Goal: Task Accomplishment & Management: Manage account settings

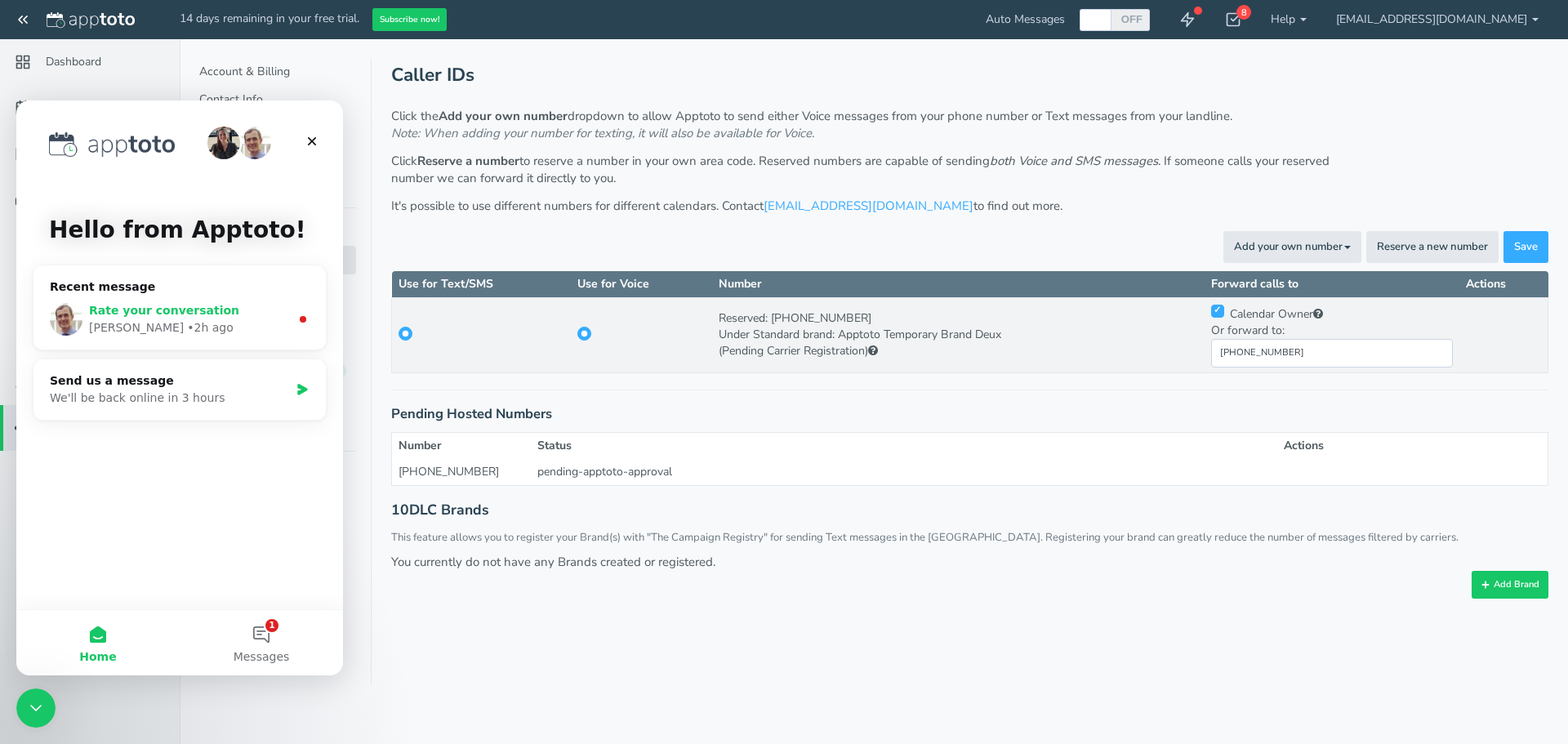
click at [245, 325] on div "[PERSON_NAME] • 2h ago" at bounding box center [190, 327] width 201 height 17
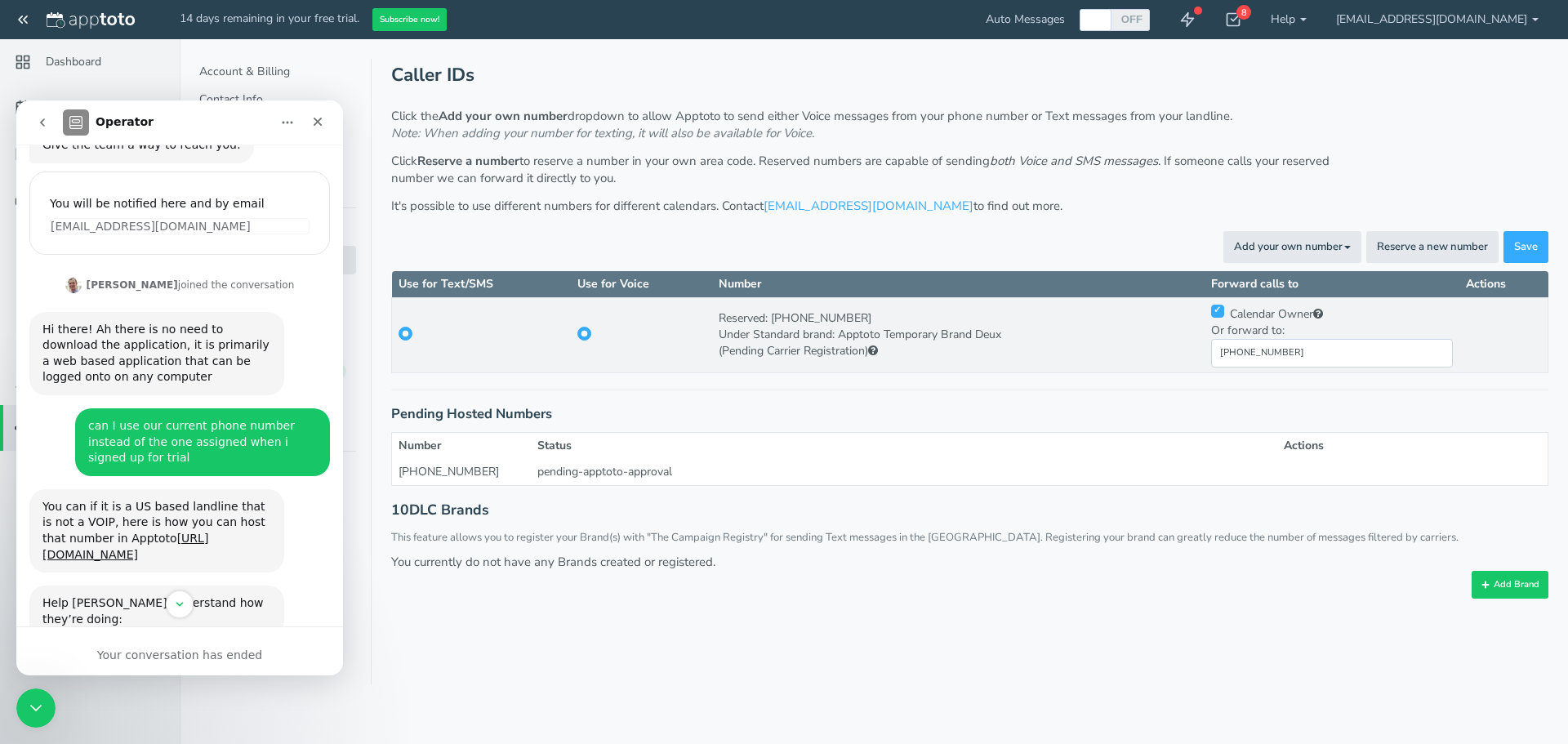
scroll to position [344, 0]
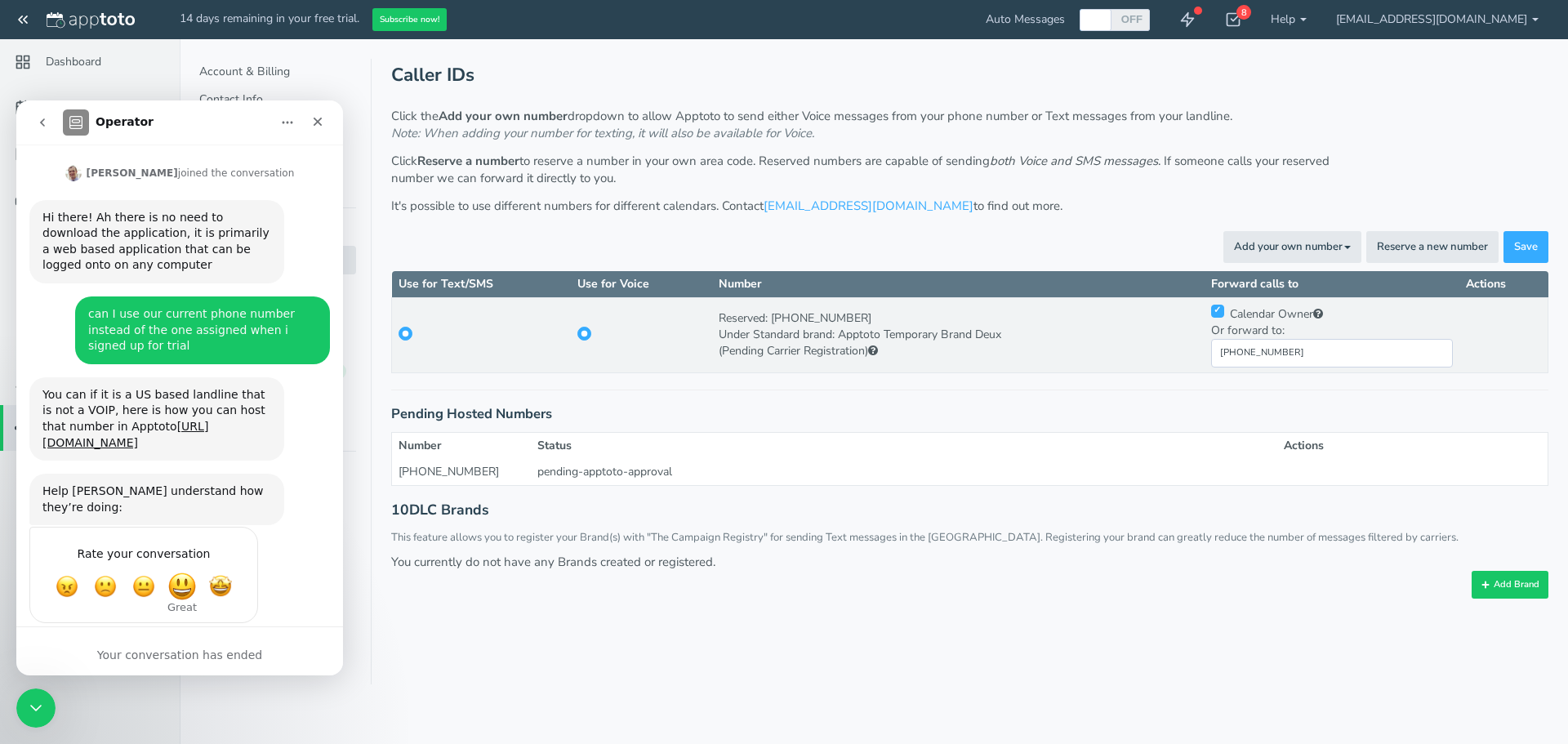
click at [183, 571] on span "Great" at bounding box center [182, 586] width 29 height 29
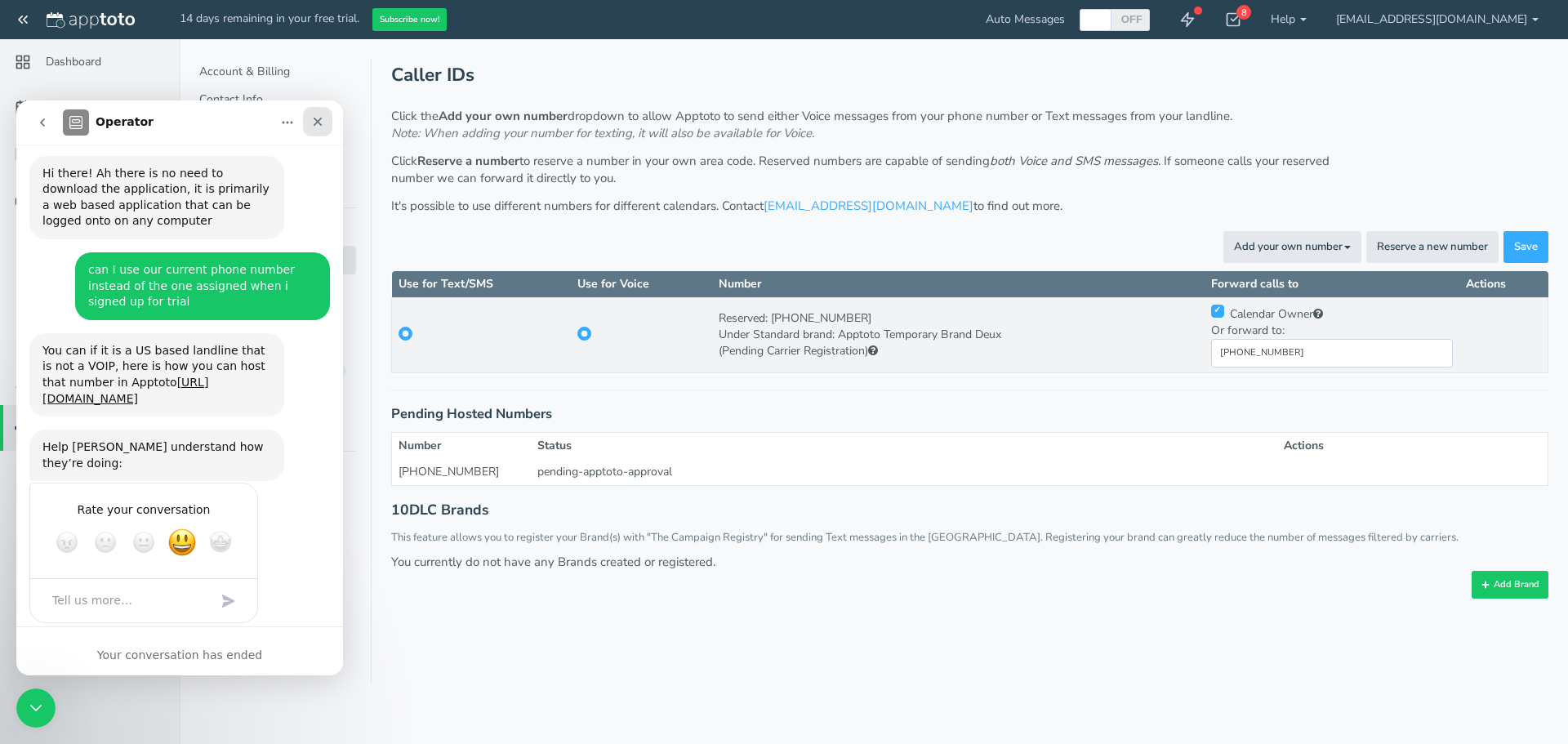
click at [317, 119] on icon "Close" at bounding box center [317, 121] width 13 height 13
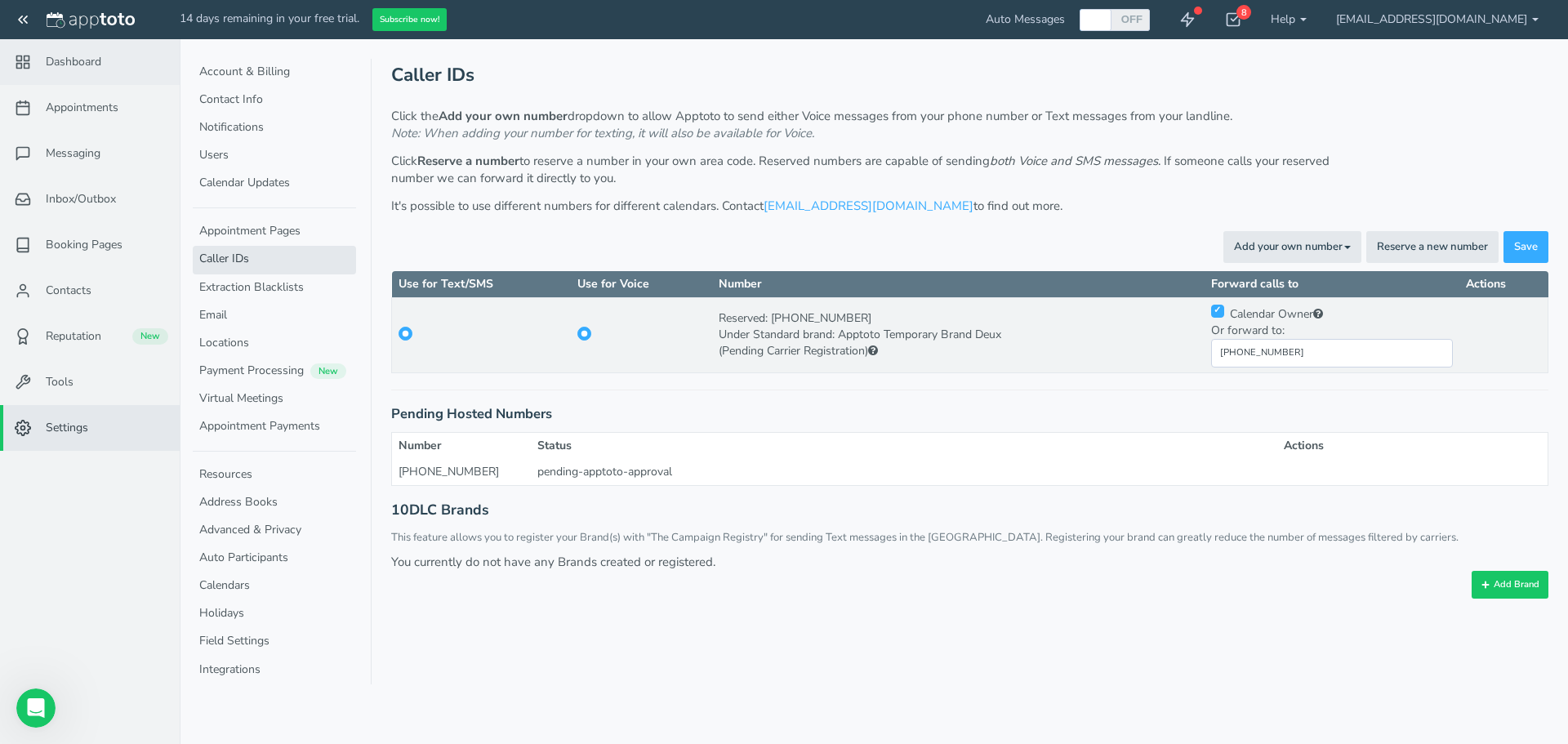
click at [60, 59] on span "Dashboard" at bounding box center [74, 62] width 55 height 17
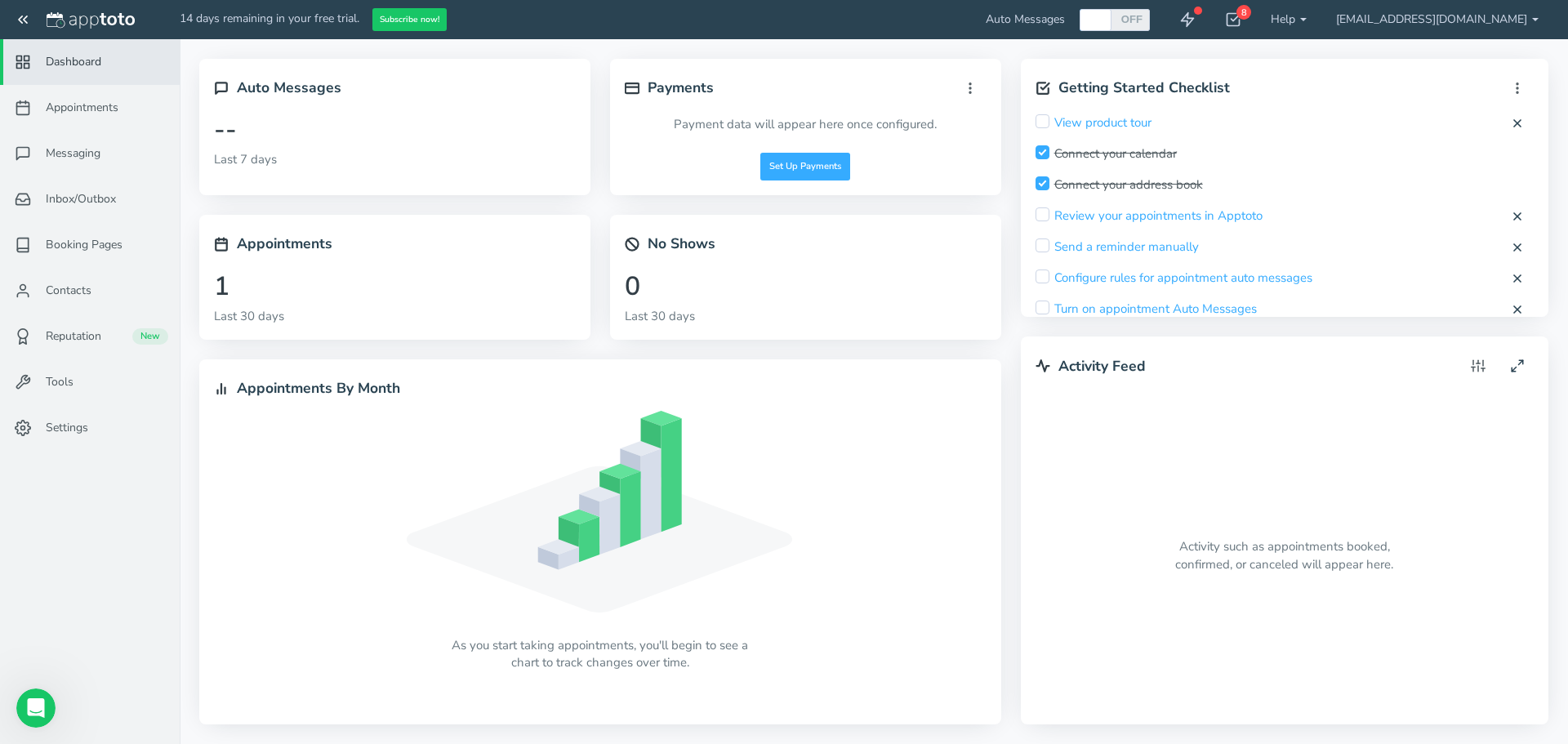
click at [1108, 156] on div "Connect your calendar" at bounding box center [1106, 153] width 142 height 17
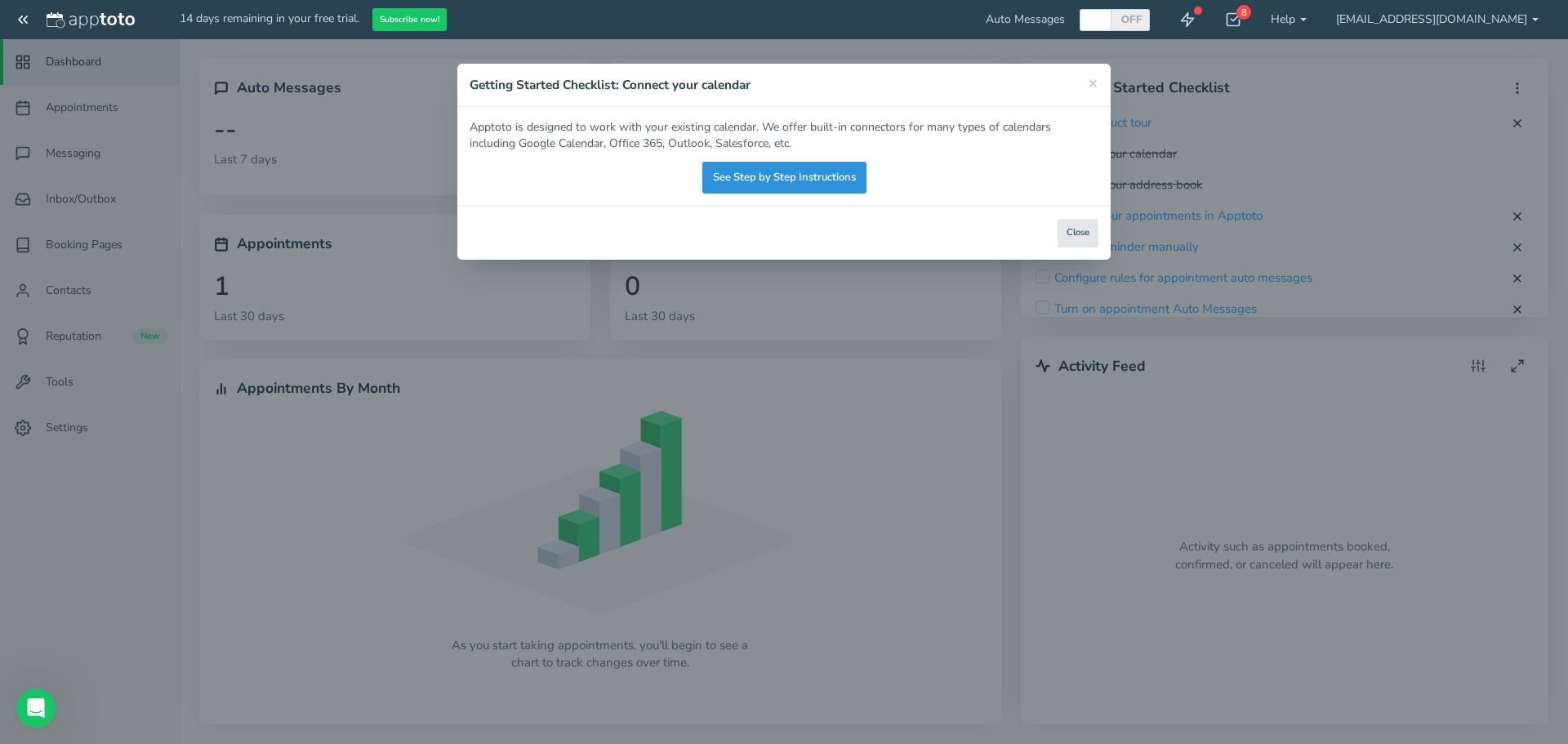
click at [783, 173] on link "See Step by Step Instructions" at bounding box center [784, 177] width 164 height 31
click at [1087, 234] on button "Close" at bounding box center [1078, 233] width 41 height 29
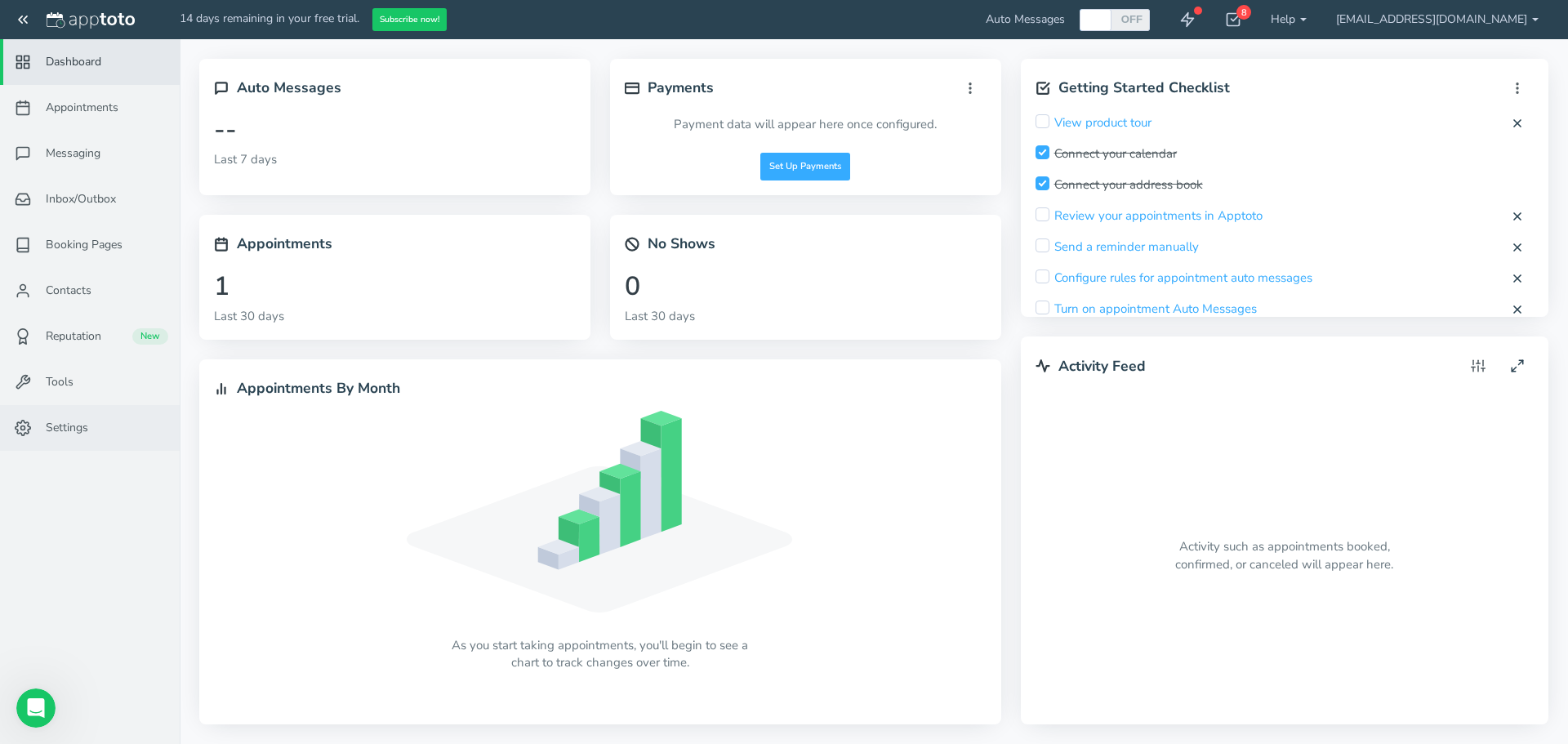
click at [75, 425] on span "Settings" at bounding box center [67, 428] width 42 height 17
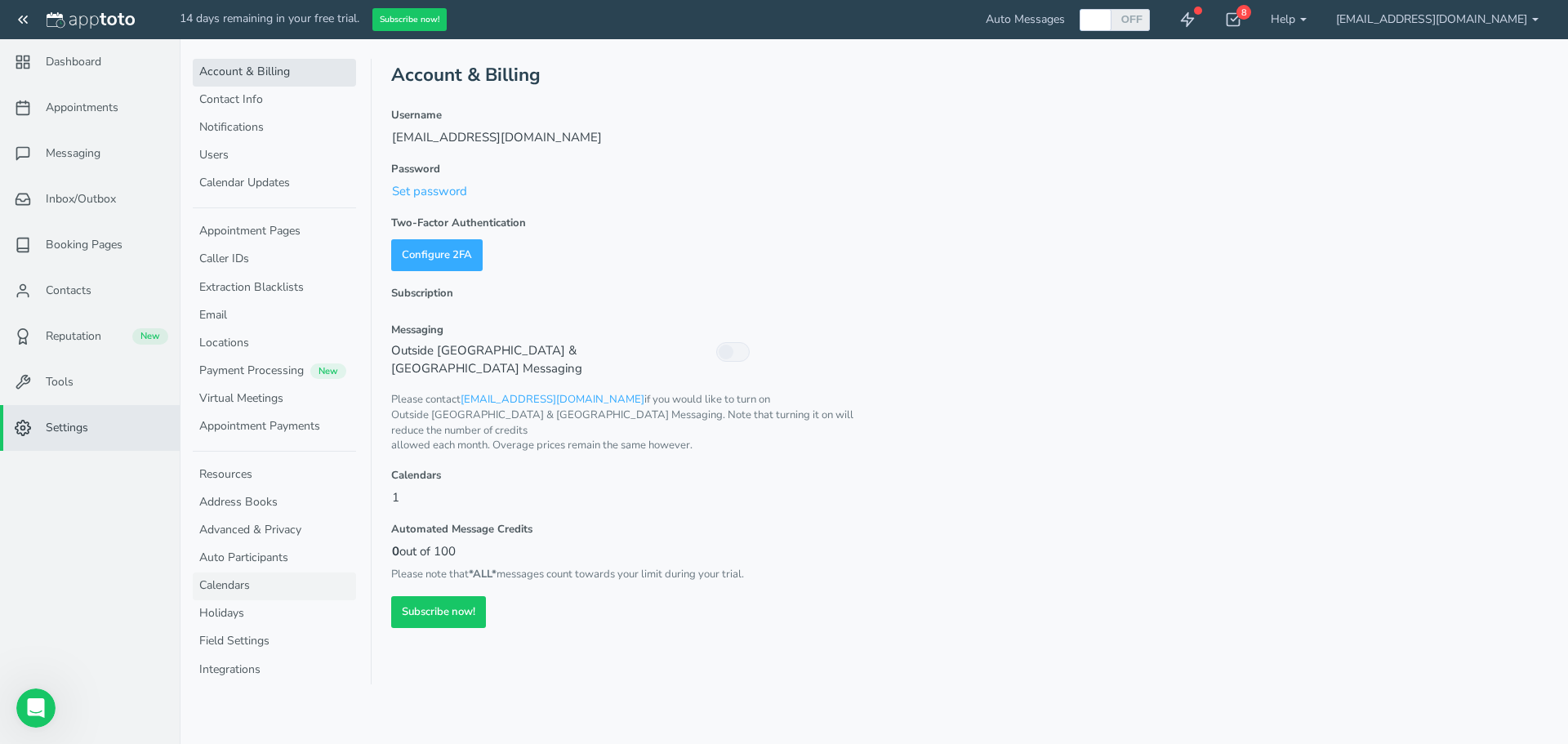
click at [238, 590] on link "Calendars" at bounding box center [274, 586] width 163 height 28
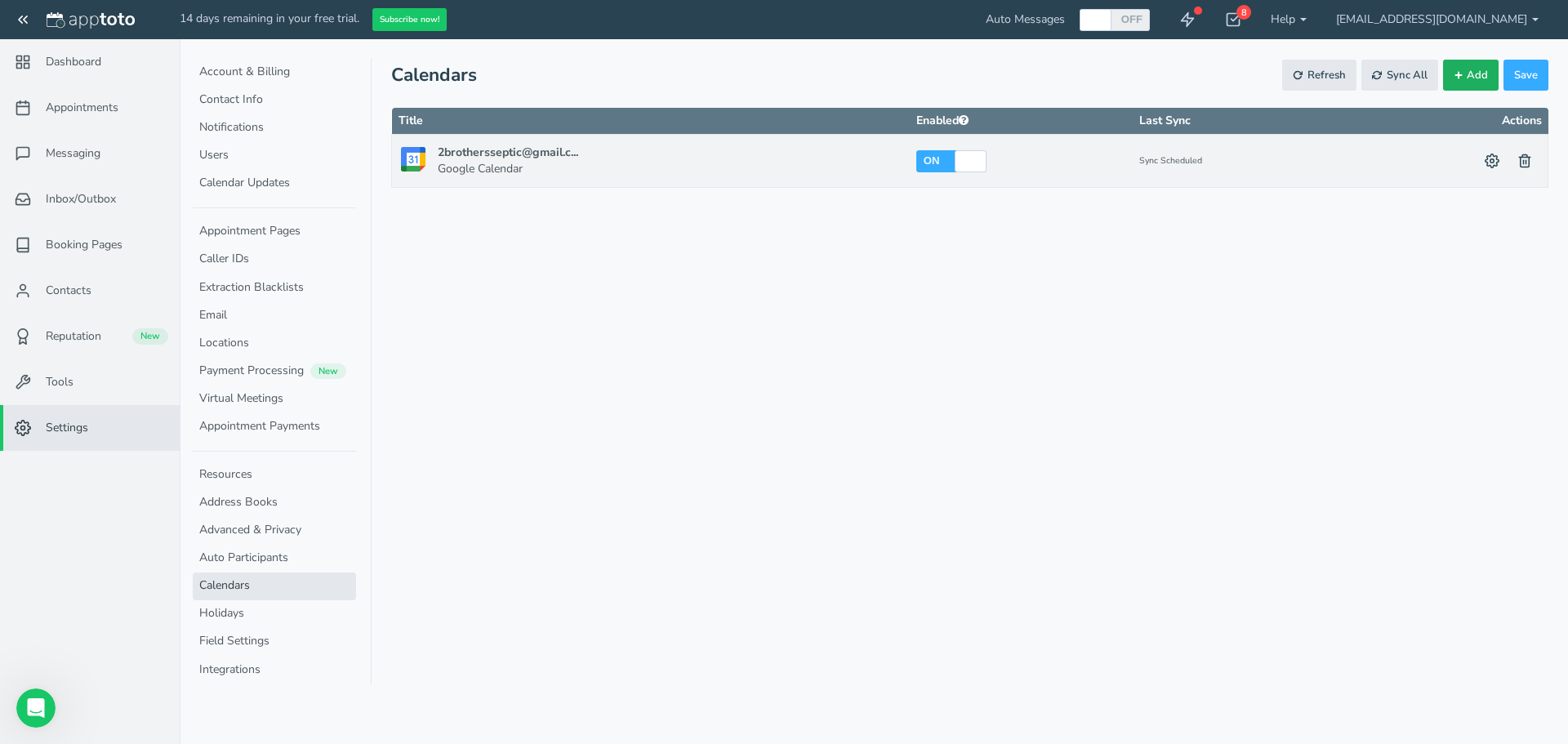
click at [1478, 75] on span "Add" at bounding box center [1478, 76] width 22 height 16
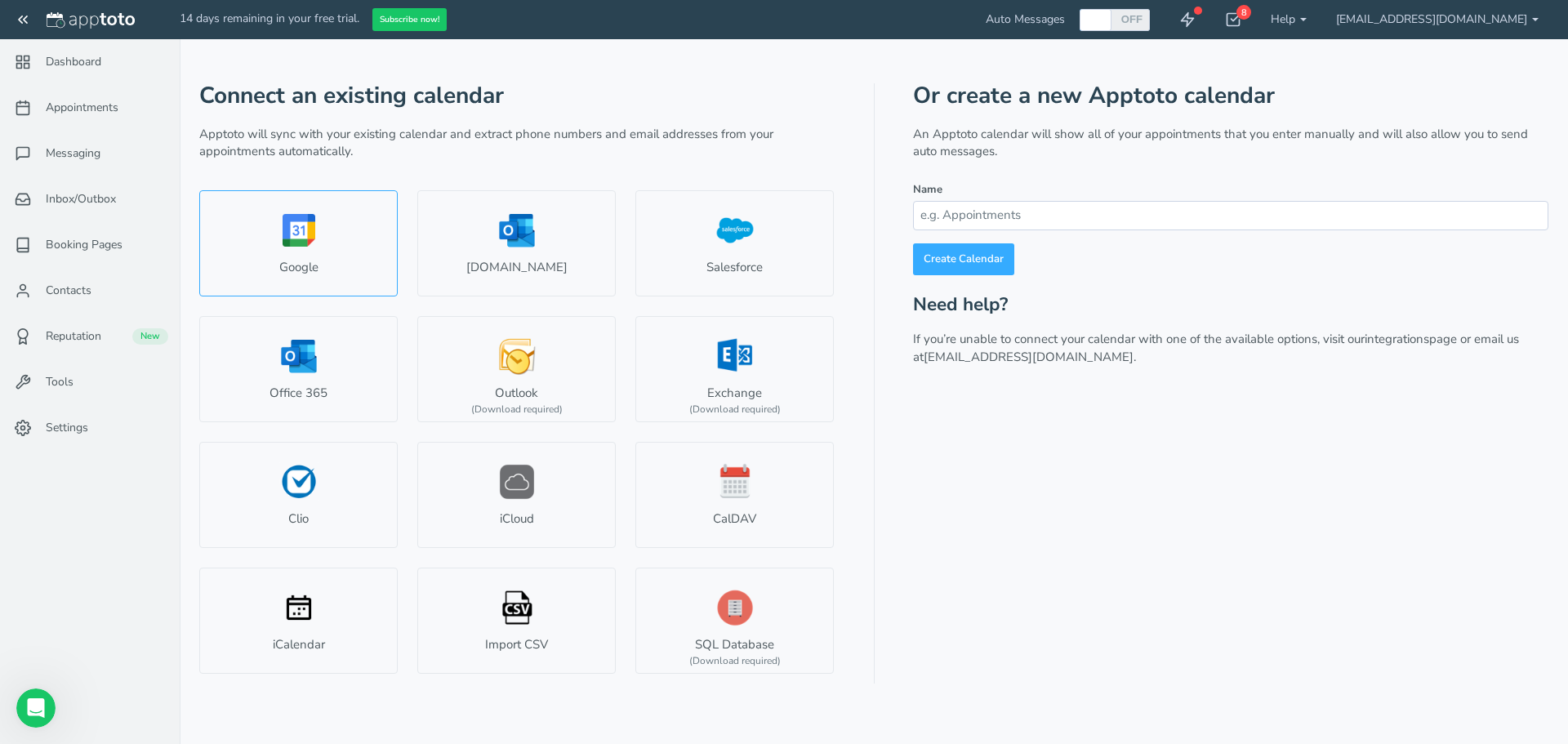
click at [293, 224] on link "Google" at bounding box center [299, 244] width 199 height 106
select select "number:57686"
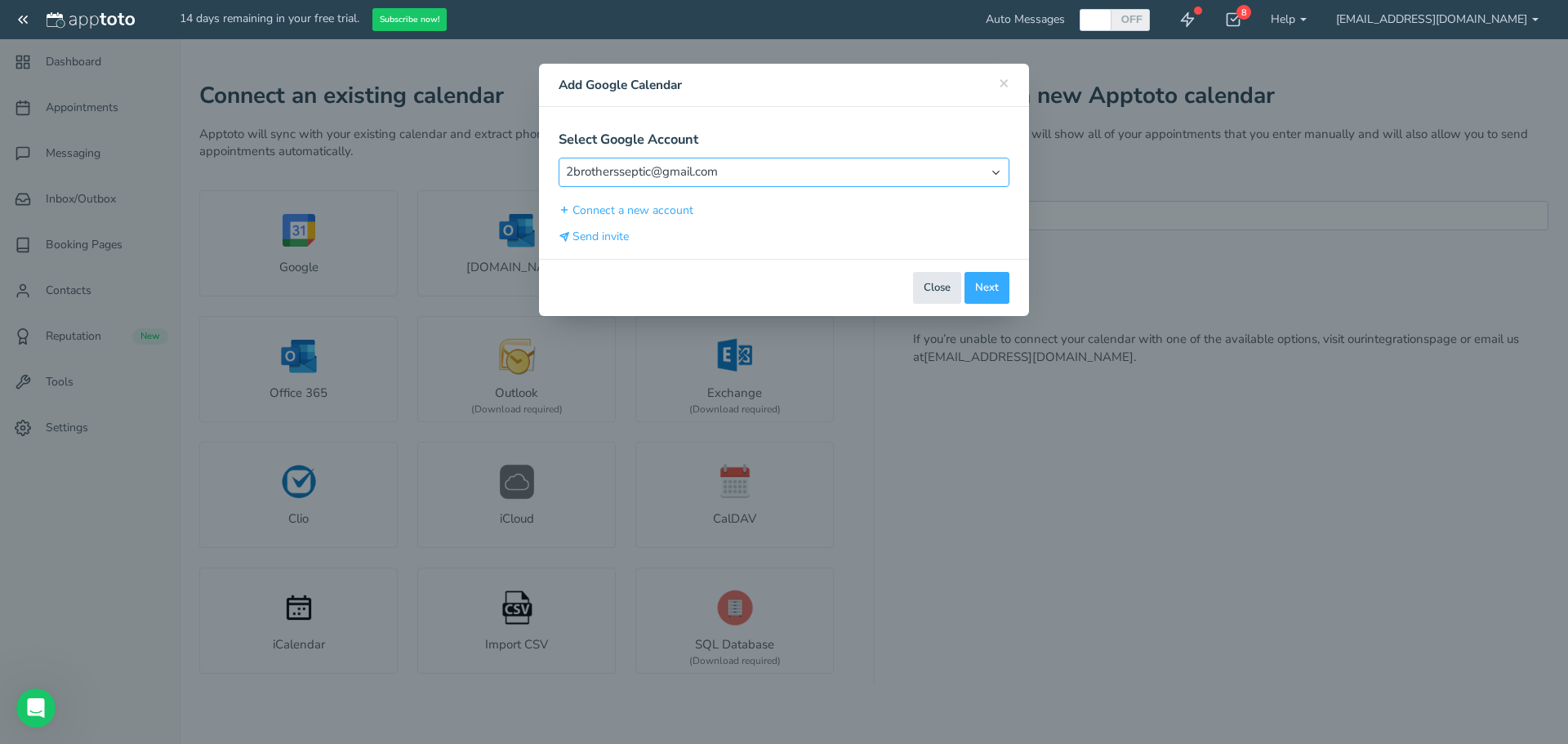
click at [1000, 173] on select "Select Account [EMAIL_ADDRESS][DOMAIN_NAME]" at bounding box center [784, 171] width 450 height 29
click at [713, 247] on div "Select Google Account Select Account [EMAIL_ADDRESS][DOMAIN_NAME] Connect a new…" at bounding box center [784, 183] width 490 height 151
click at [620, 207] on button "Connect a new account" at bounding box center [626, 209] width 136 height 17
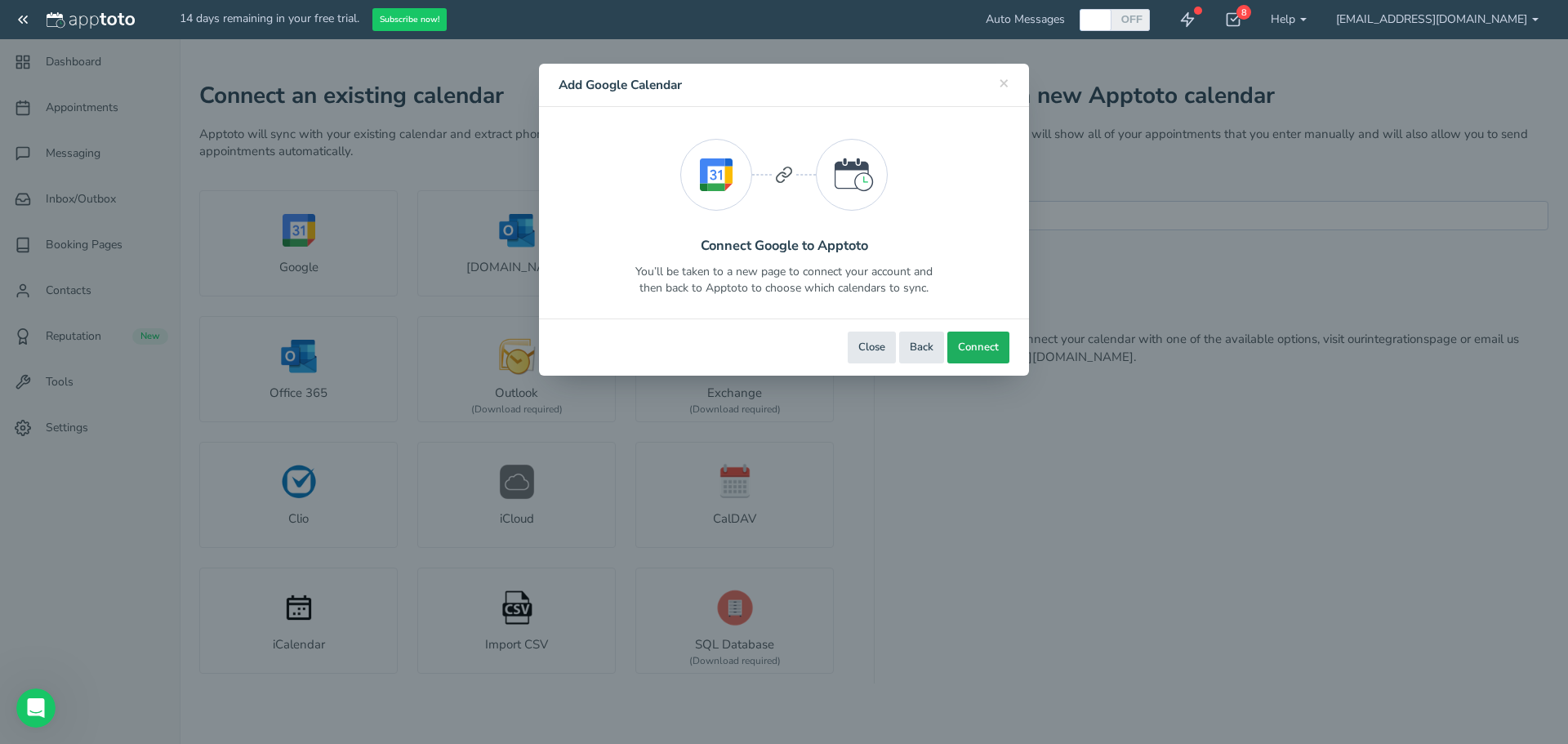
click at [977, 349] on span "Connect" at bounding box center [978, 348] width 41 height 16
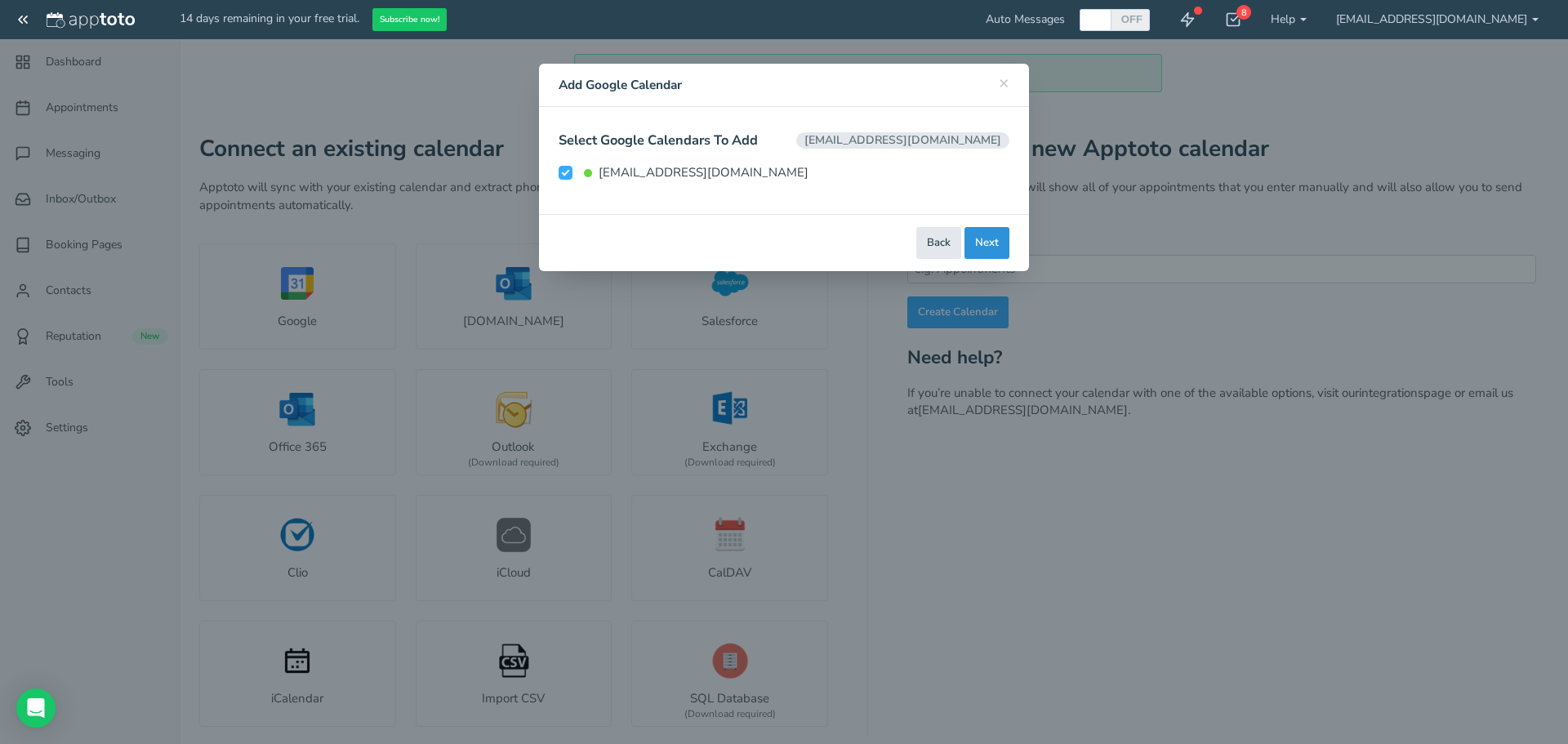
click at [980, 244] on button "Next" at bounding box center [987, 243] width 45 height 31
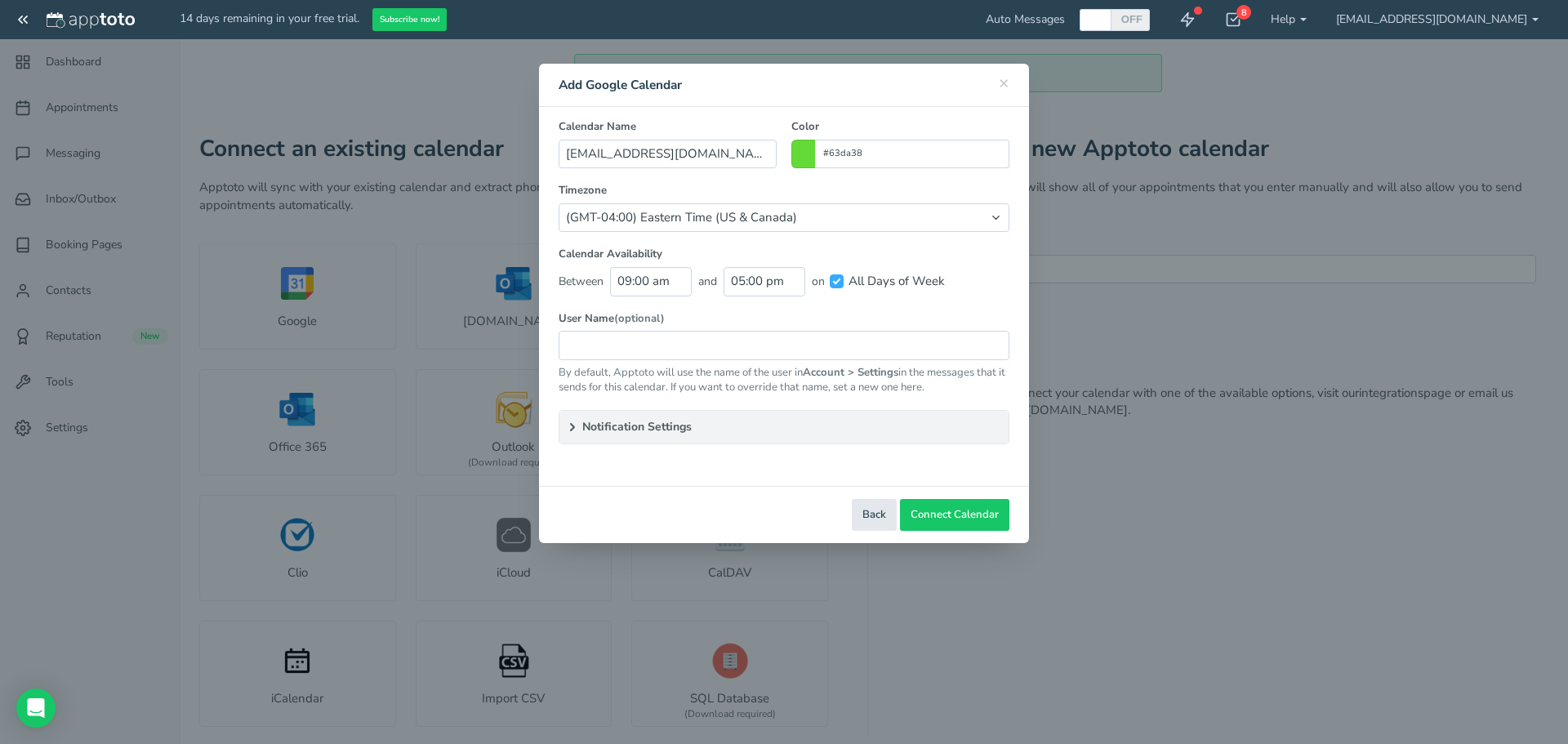
click at [806, 156] on span at bounding box center [803, 153] width 24 height 29
type input "#388fda"
click at [884, 208] on colorpicker-hue at bounding box center [886, 214] width 12 height 82
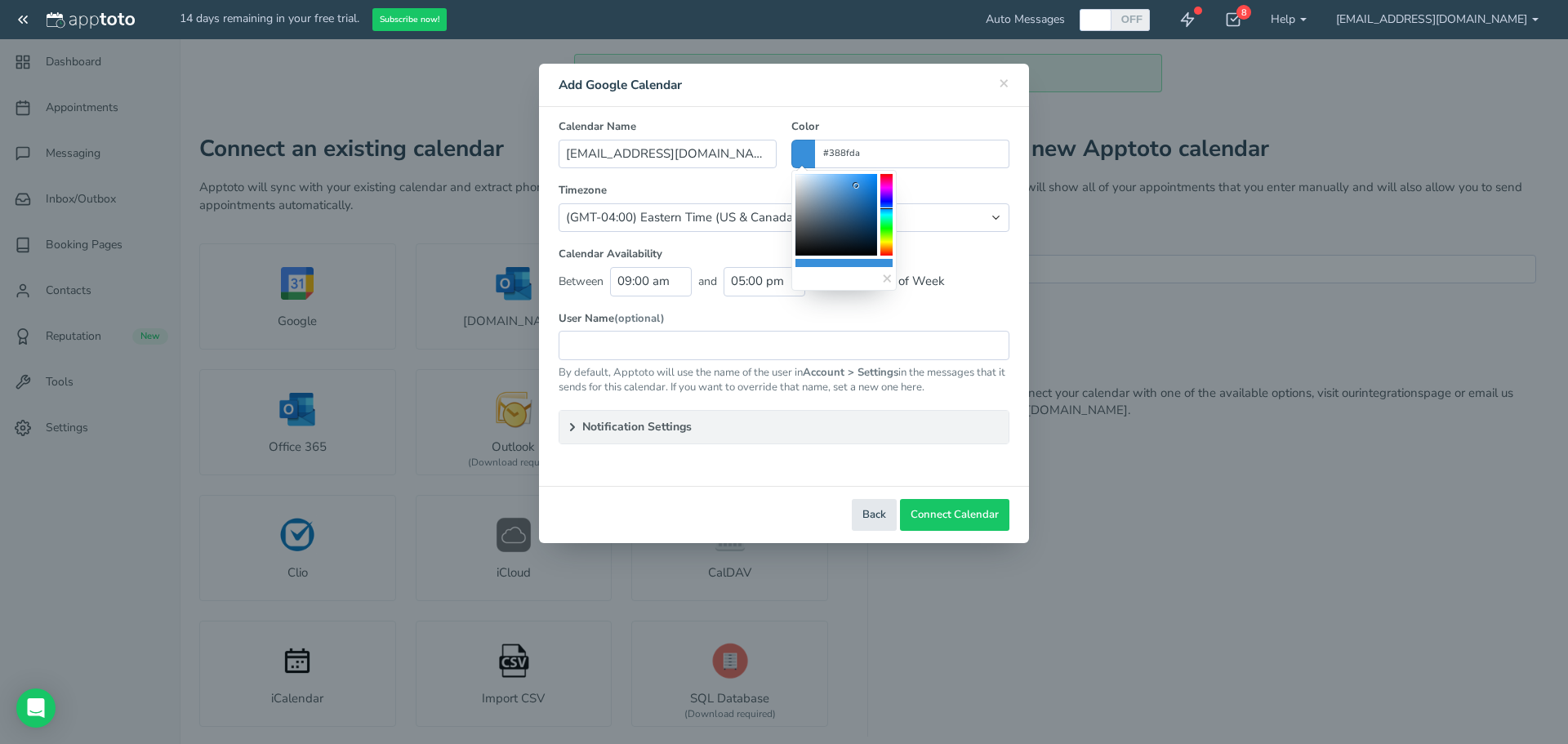
click at [734, 361] on div "Calendar Name 2brothersappointments@gmail.com Color #388fda Timezone (Default) …" at bounding box center [784, 281] width 450 height 325
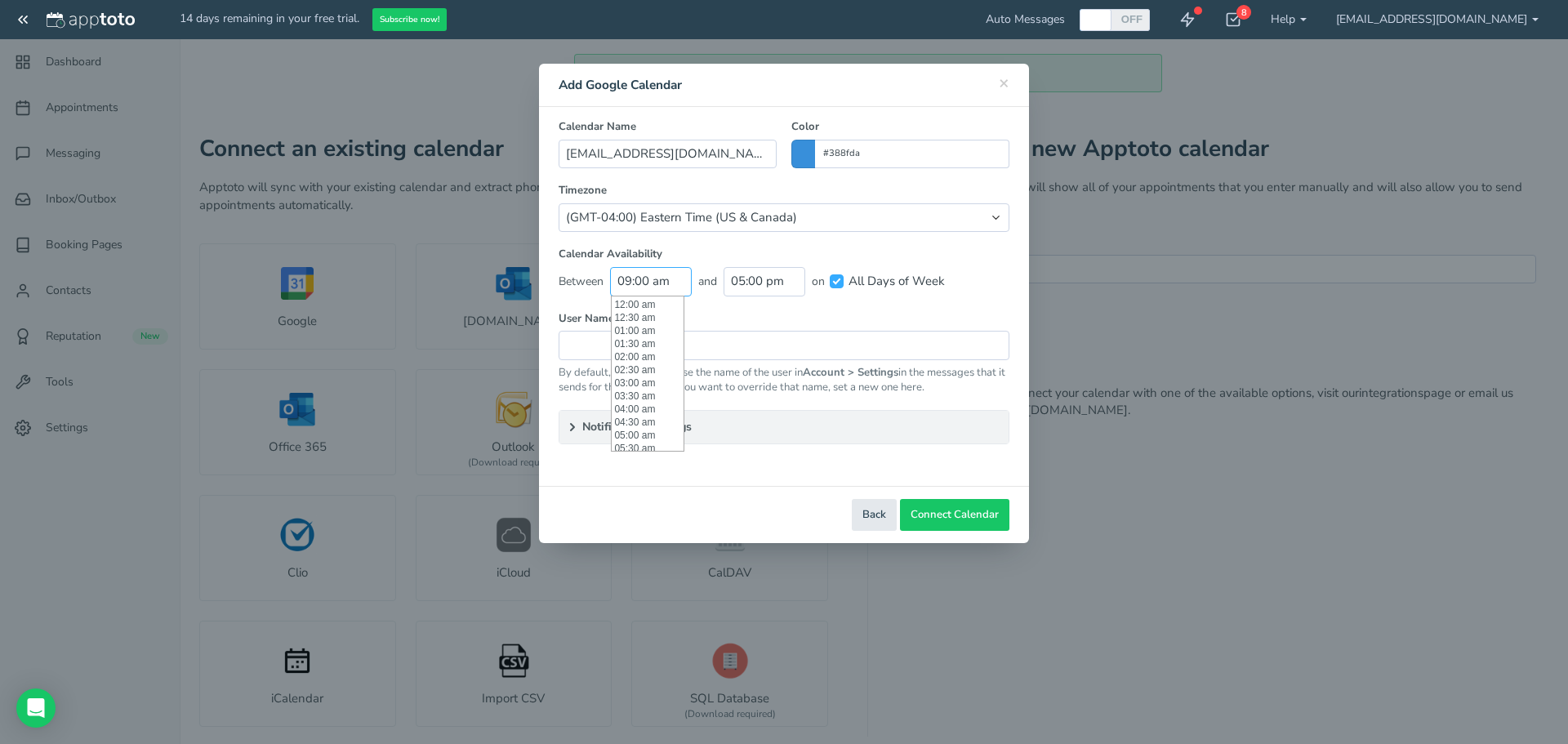
click at [672, 282] on input "09:00 am" at bounding box center [650, 281] width 82 height 29
click at [656, 311] on li "08:00 am" at bounding box center [647, 309] width 72 height 13
type input "08:00 am"
click at [729, 349] on input "text" at bounding box center [784, 344] width 450 height 29
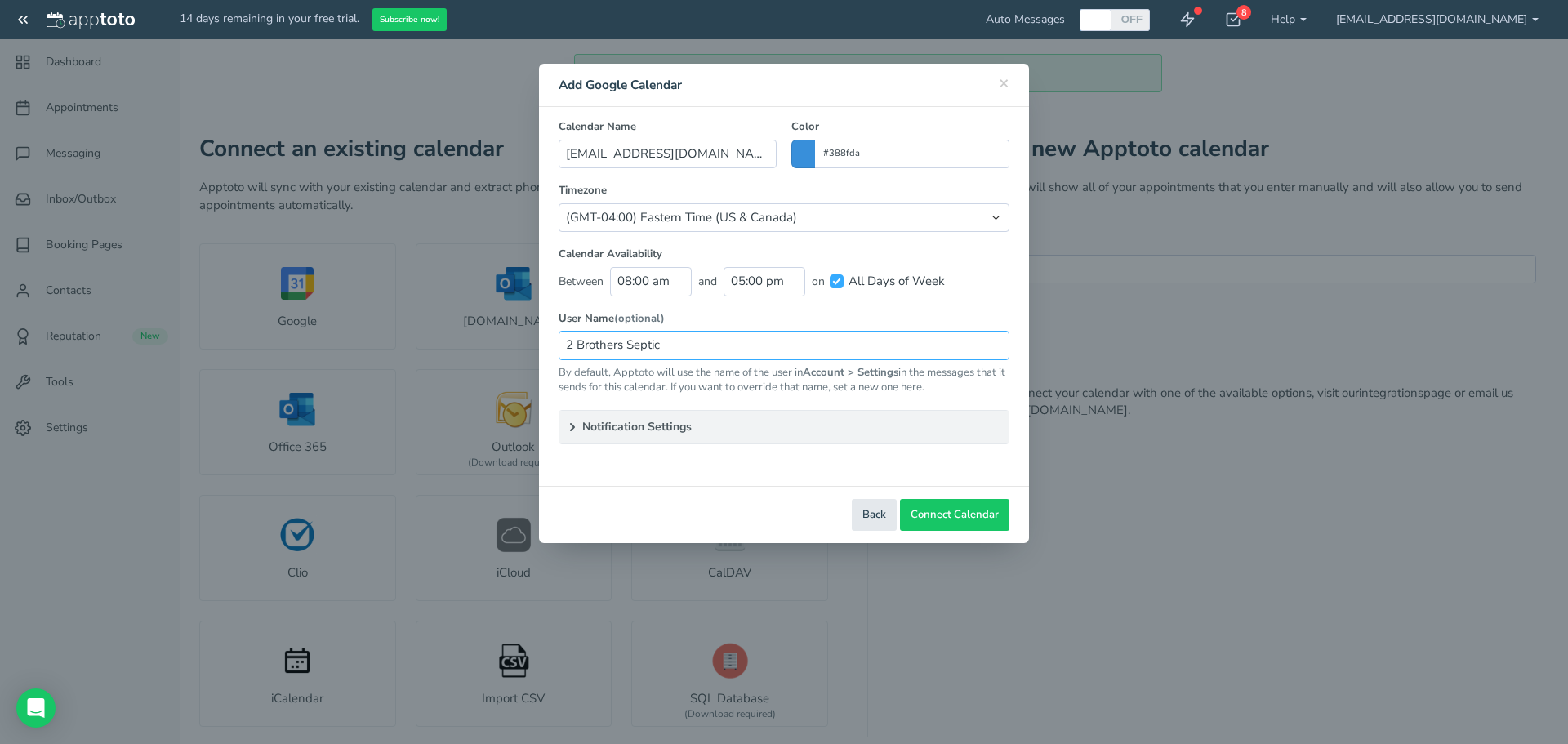
type input "2 Brothers Septic"
click at [751, 422] on summary "Notification Settings" at bounding box center [784, 427] width 449 height 32
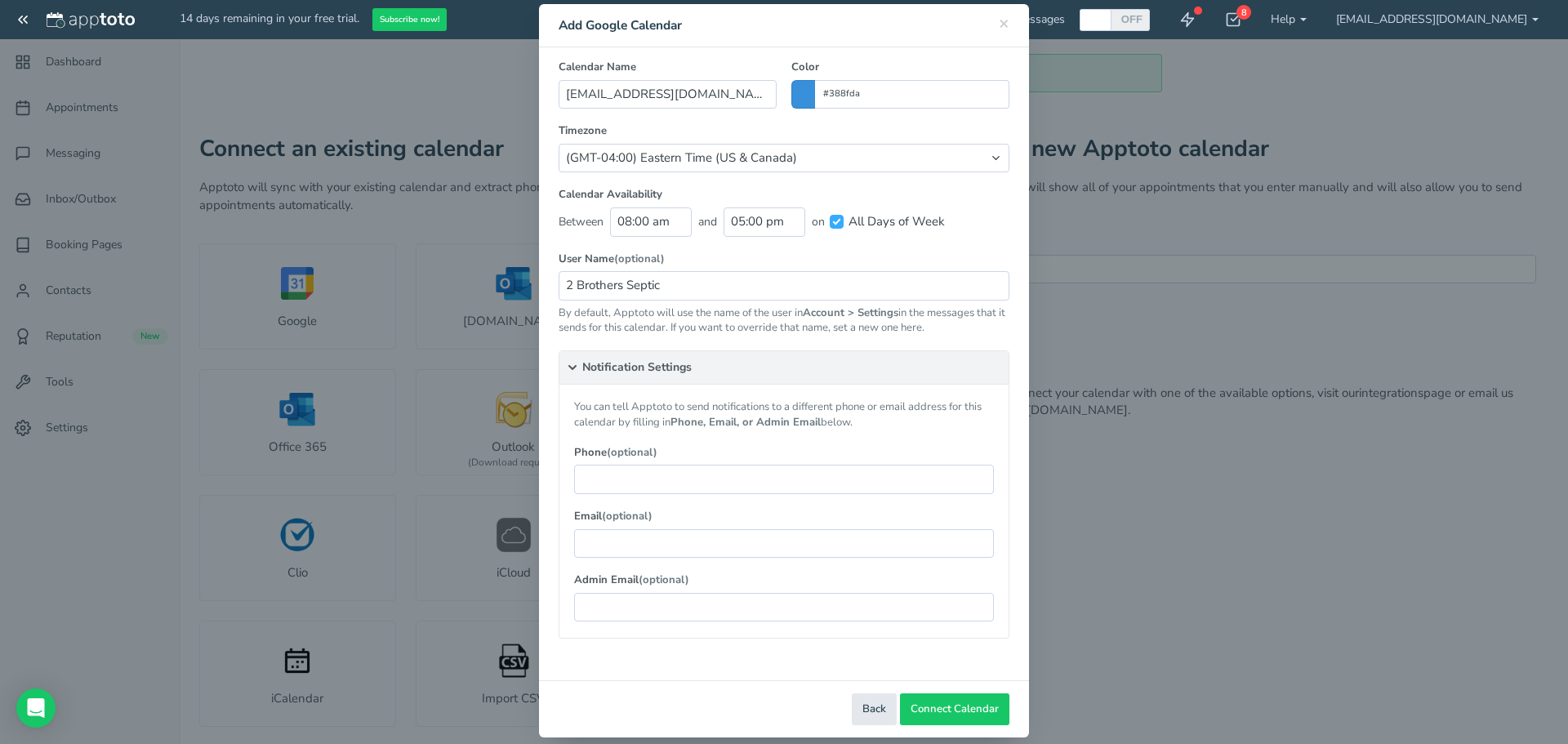
scroll to position [78, 0]
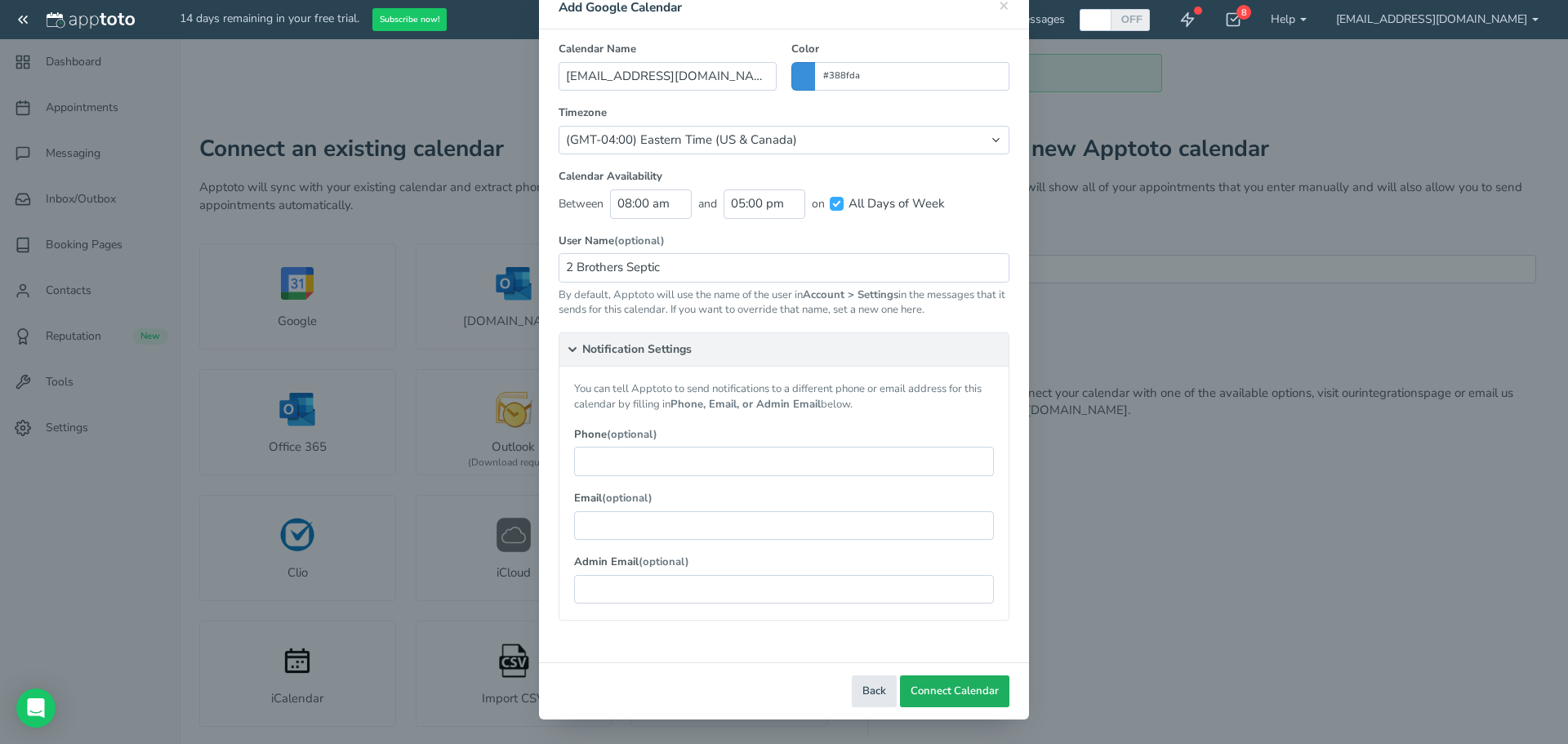
click at [961, 688] on span "Connect Calendar" at bounding box center [955, 691] width 88 height 16
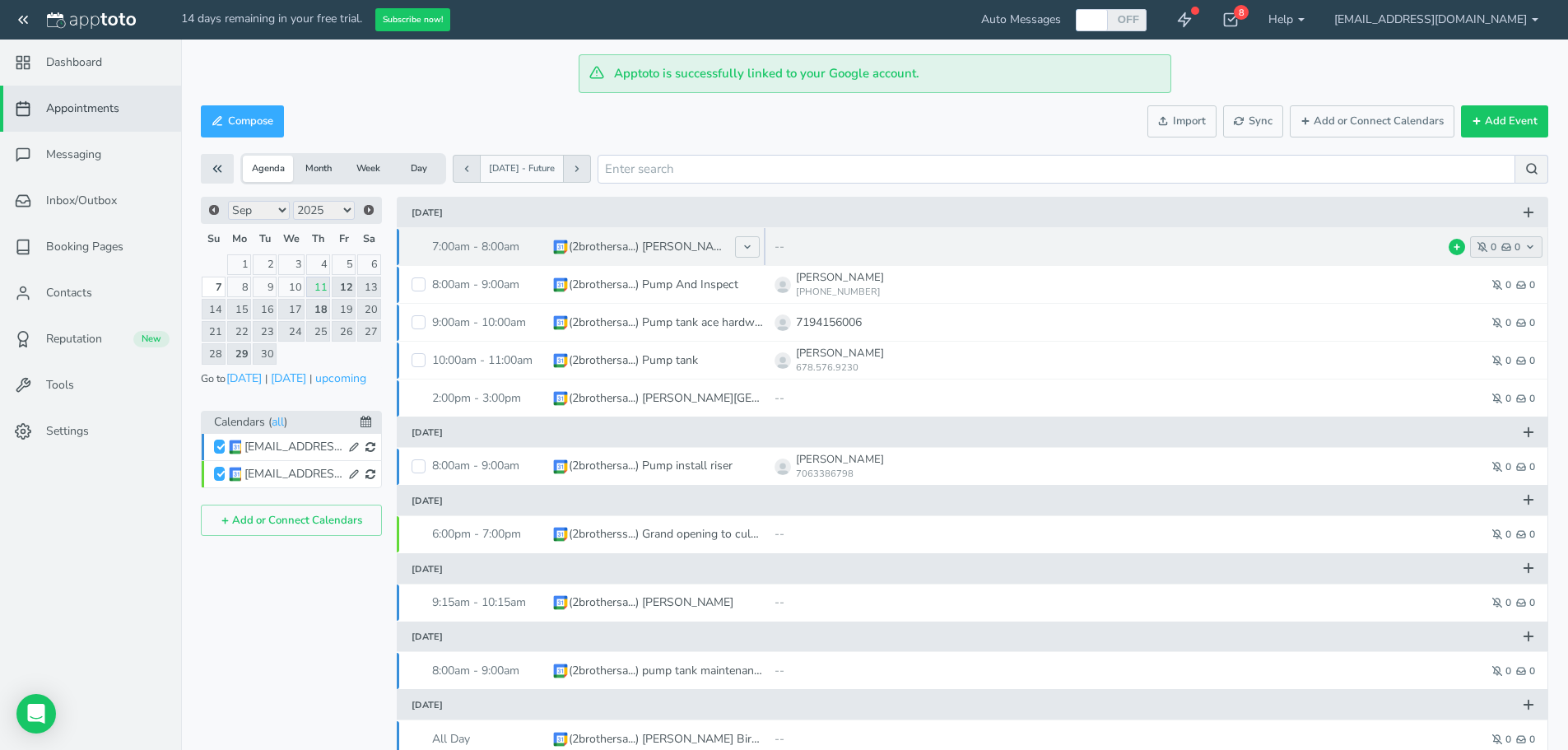
click at [1481, 250] on icon "button" at bounding box center [1483, 247] width 10 height 10
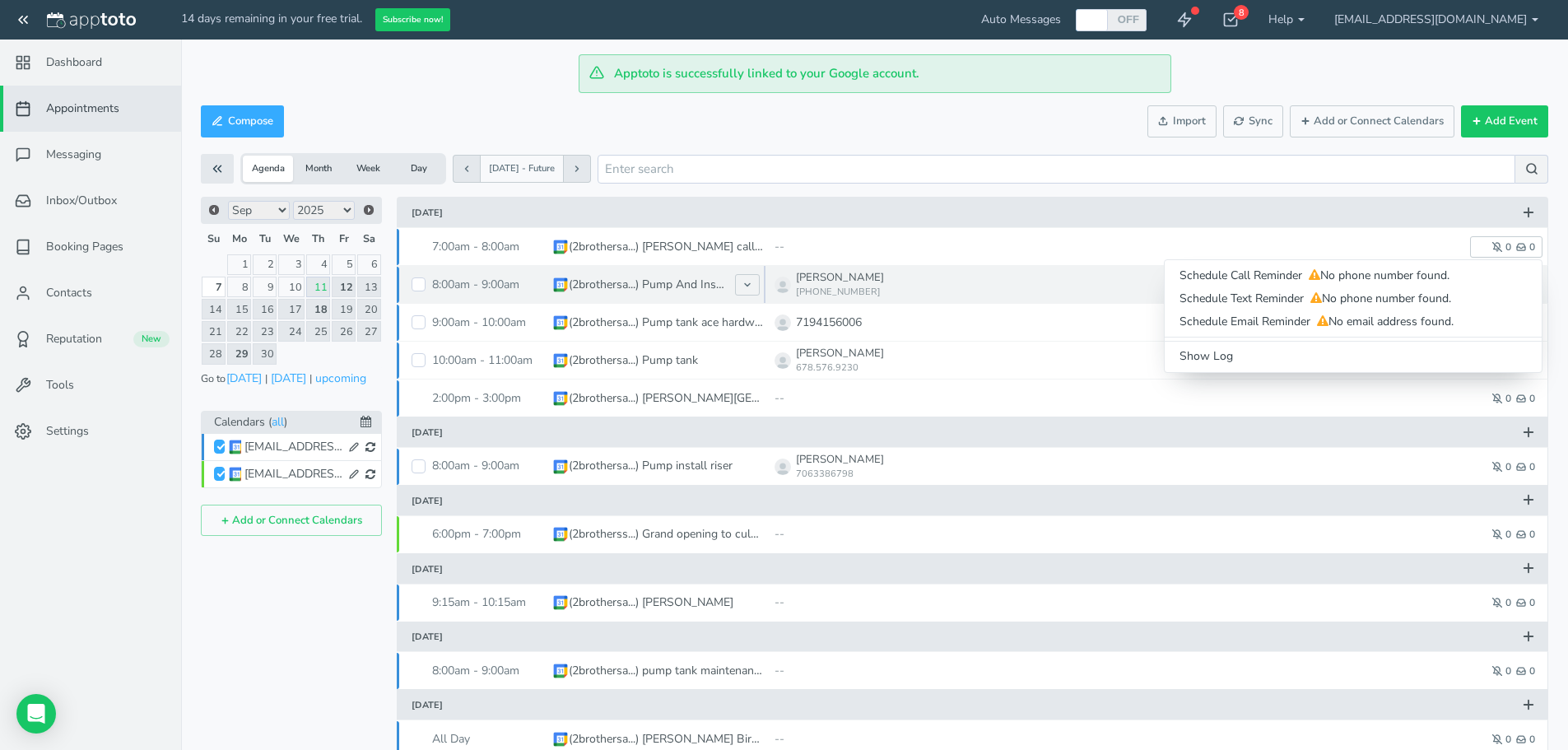
click at [826, 297] on p "678-207-9890" at bounding box center [839, 291] width 85 height 13
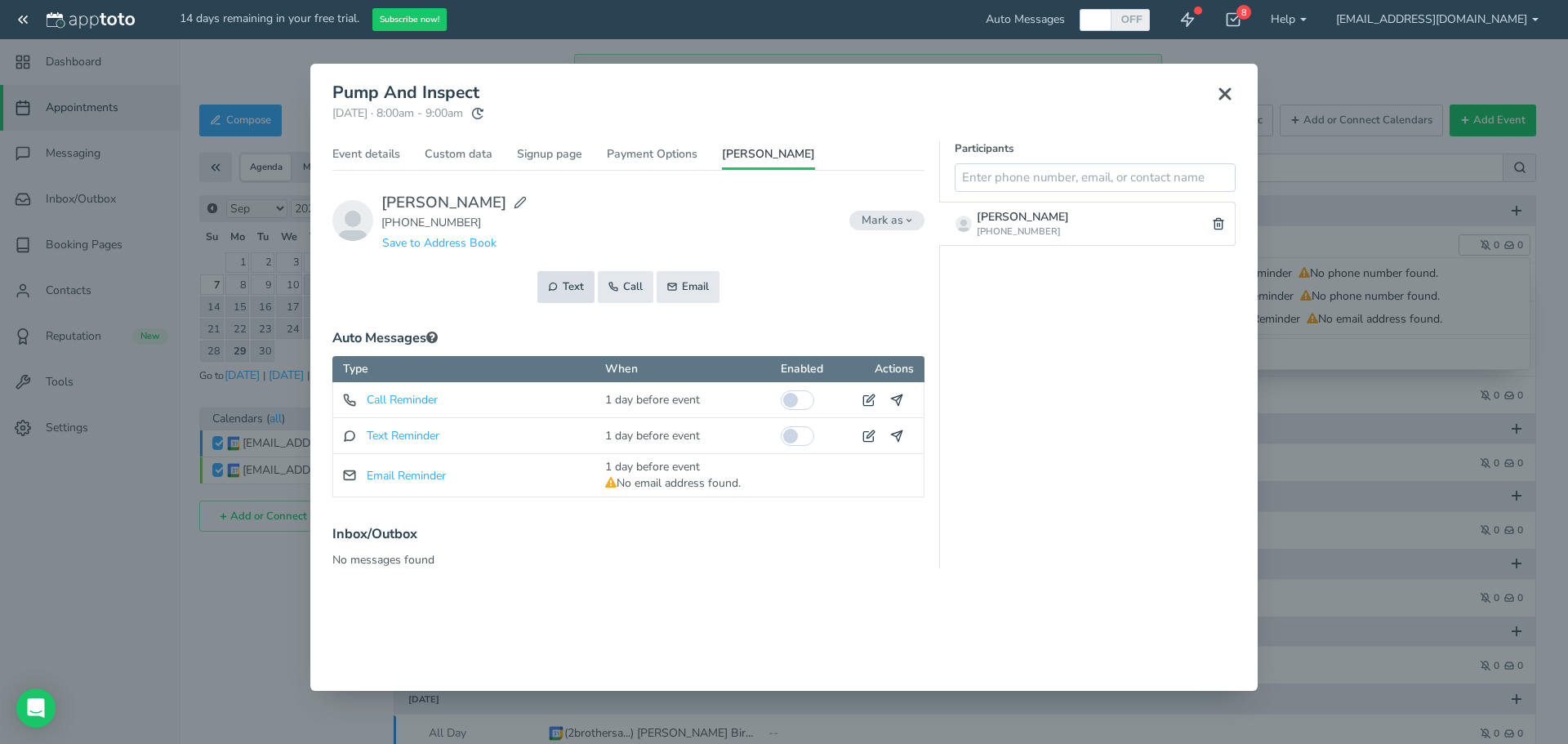
click at [575, 280] on button "Text" at bounding box center [565, 287] width 57 height 31
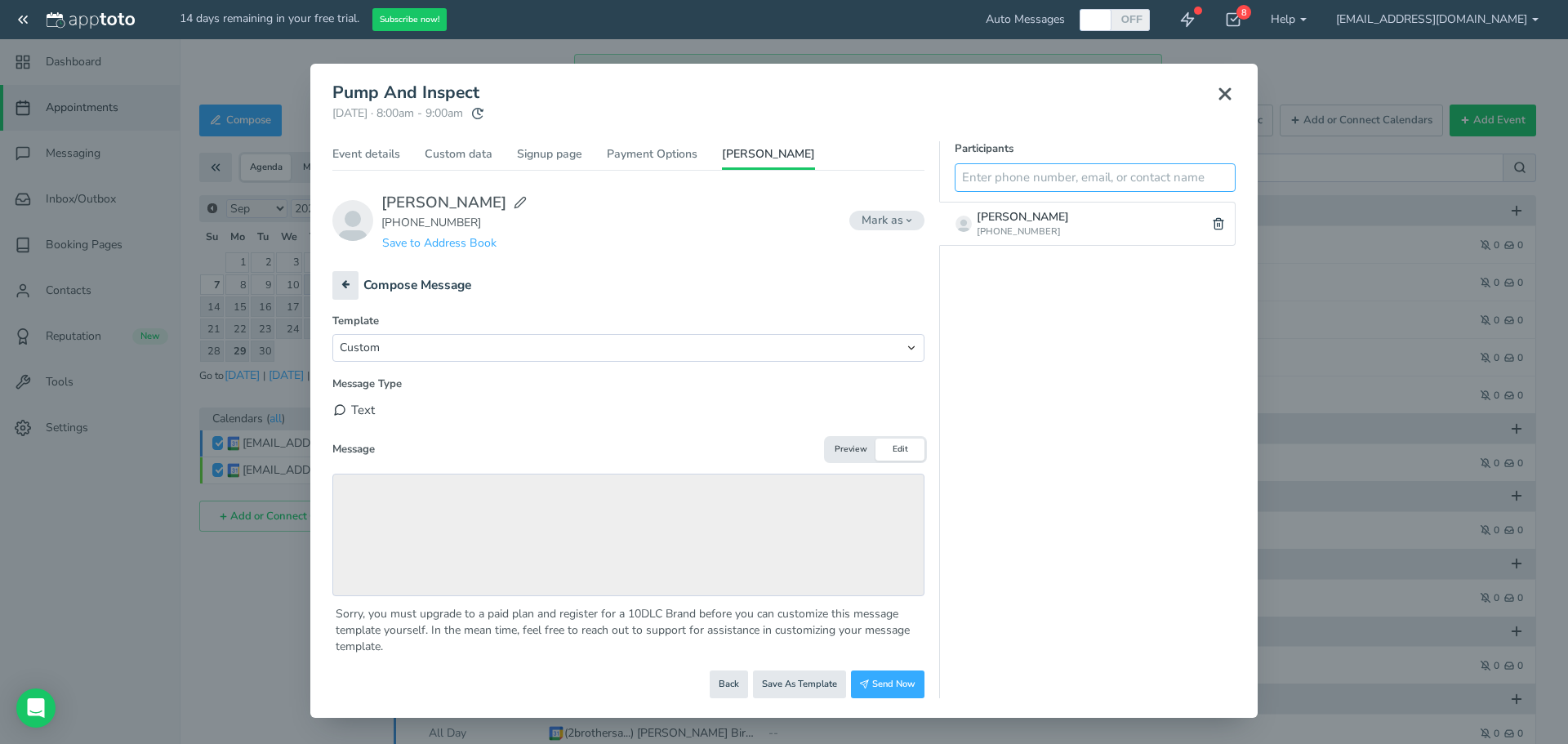
click at [1003, 178] on input "text" at bounding box center [1095, 177] width 281 height 29
type input "6782076890"
click at [1217, 176] on icon at bounding box center [1218, 177] width 12 height 12
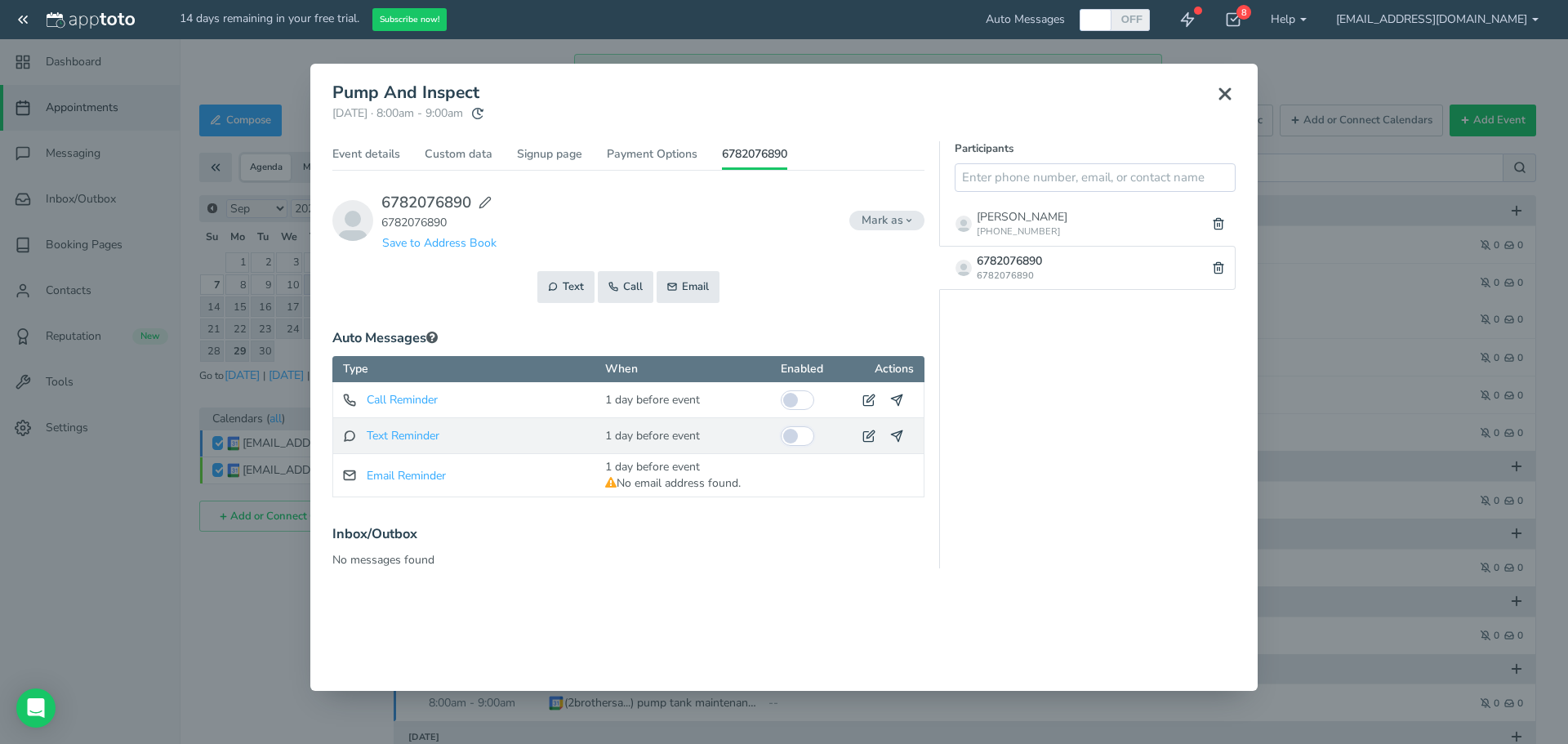
click at [804, 437] on input "checkbox" at bounding box center [797, 436] width 33 height 20
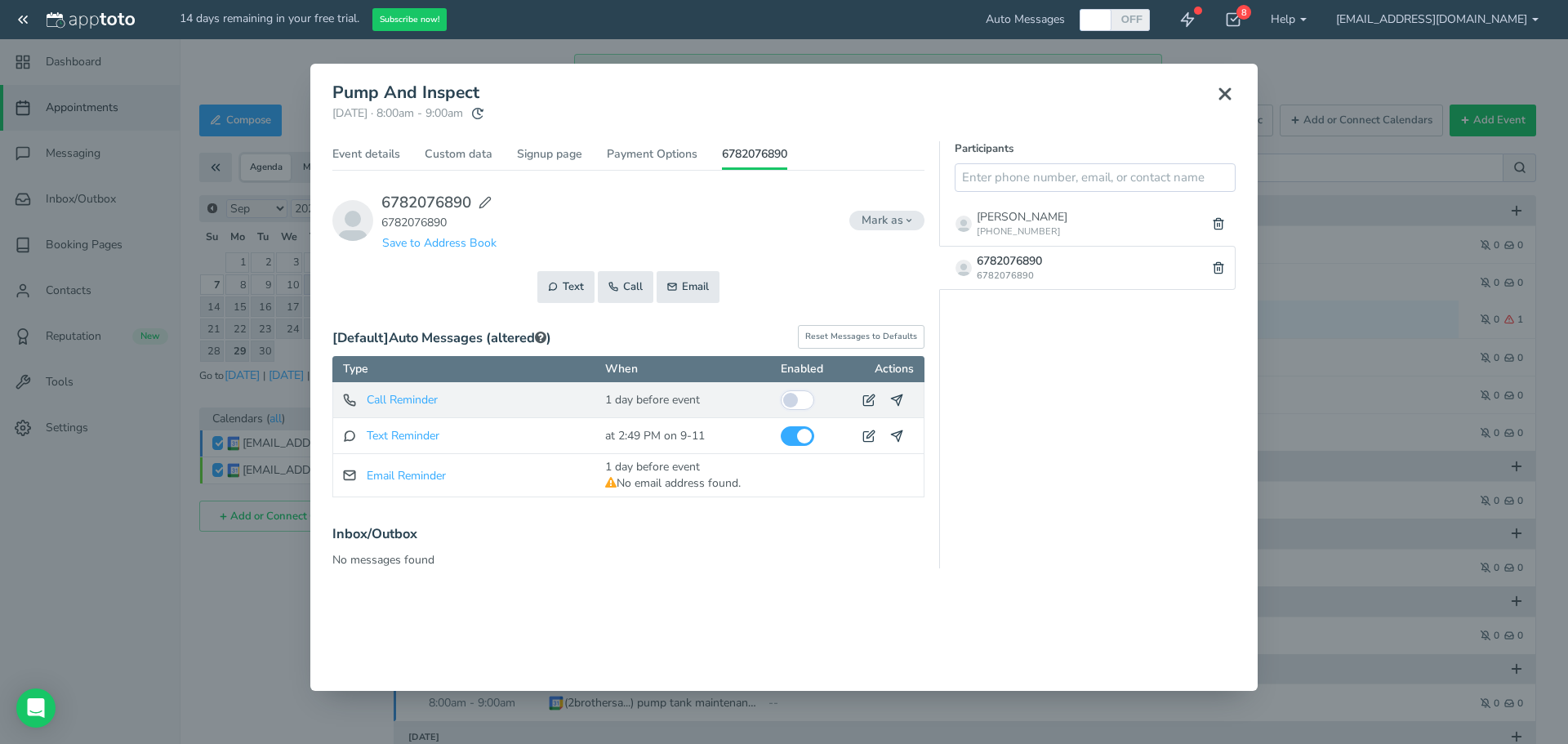
click at [797, 396] on input "checkbox" at bounding box center [797, 400] width 33 height 20
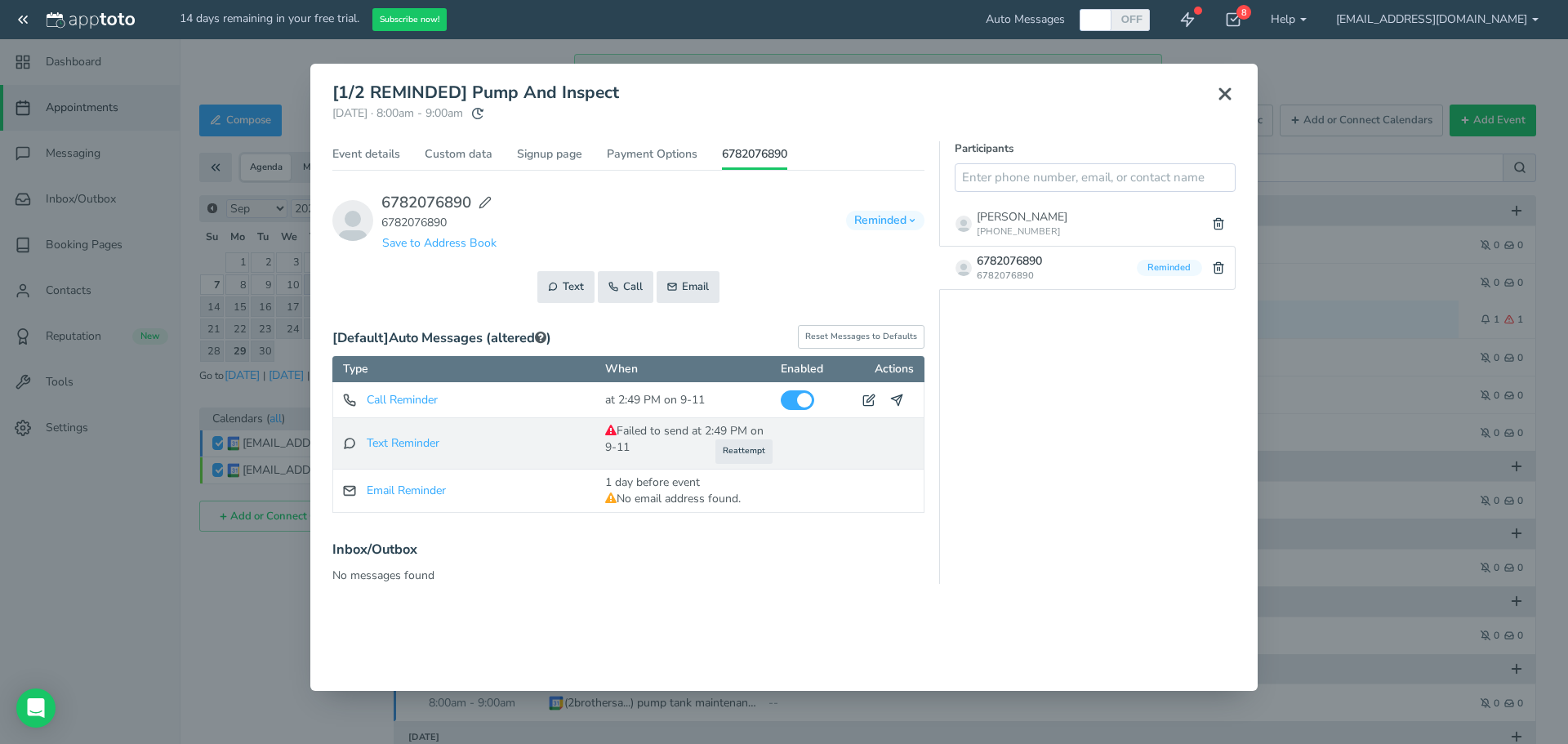
click at [613, 429] on icon at bounding box center [610, 430] width 12 height 12
click at [734, 450] on button "Reattempt" at bounding box center [744, 451] width 57 height 24
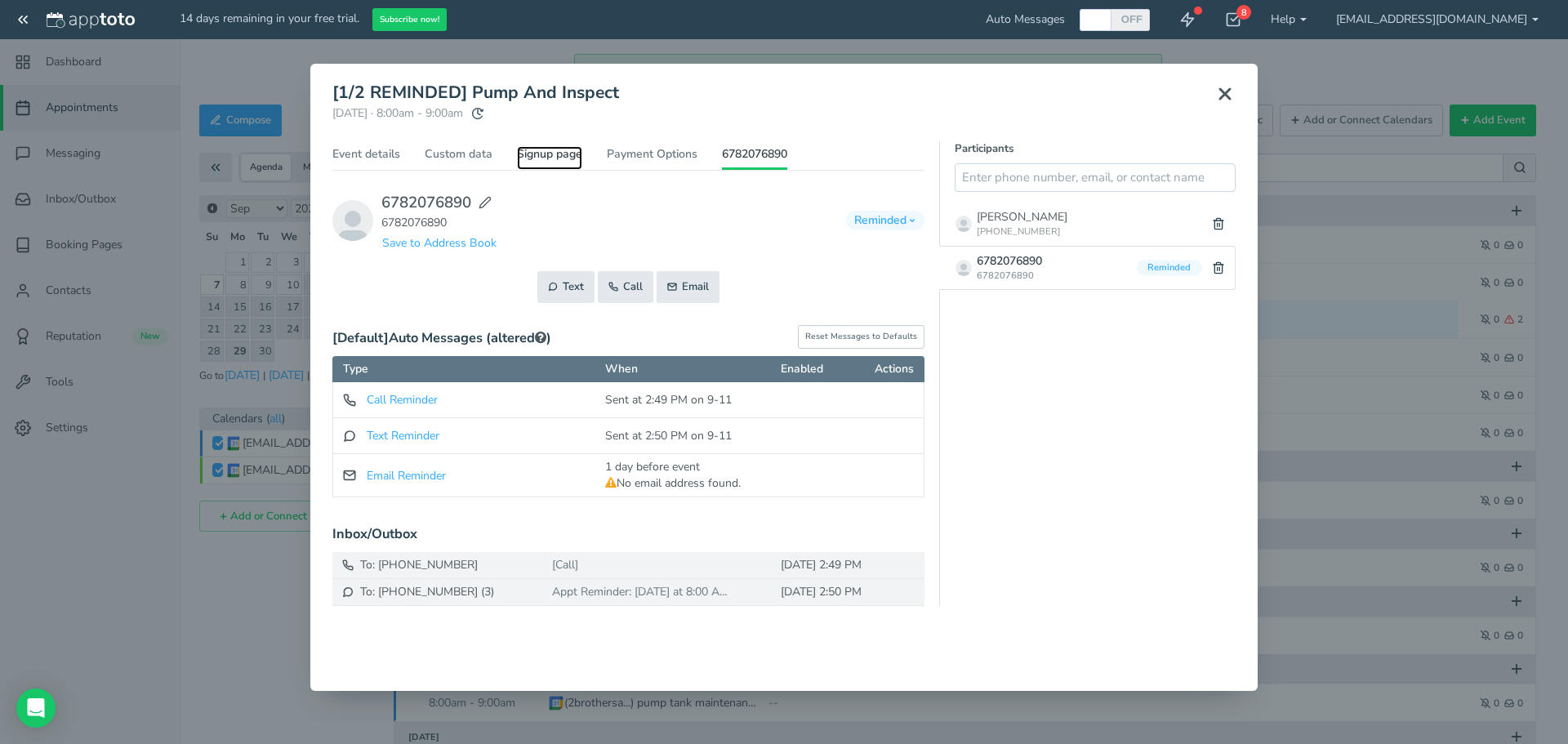
click at [550, 153] on link "Signup page" at bounding box center [550, 158] width 65 height 24
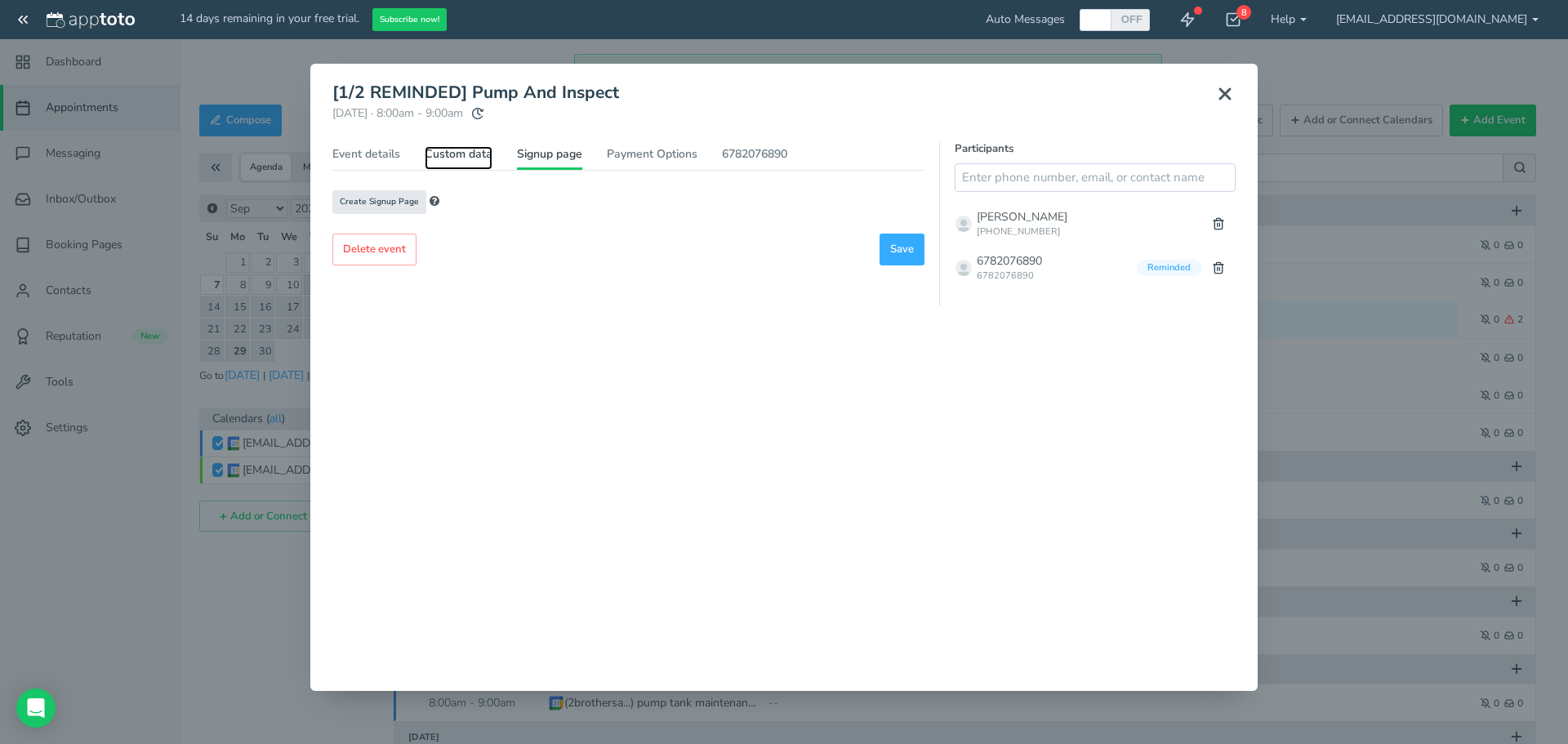
click at [451, 155] on link "Custom data" at bounding box center [458, 158] width 68 height 24
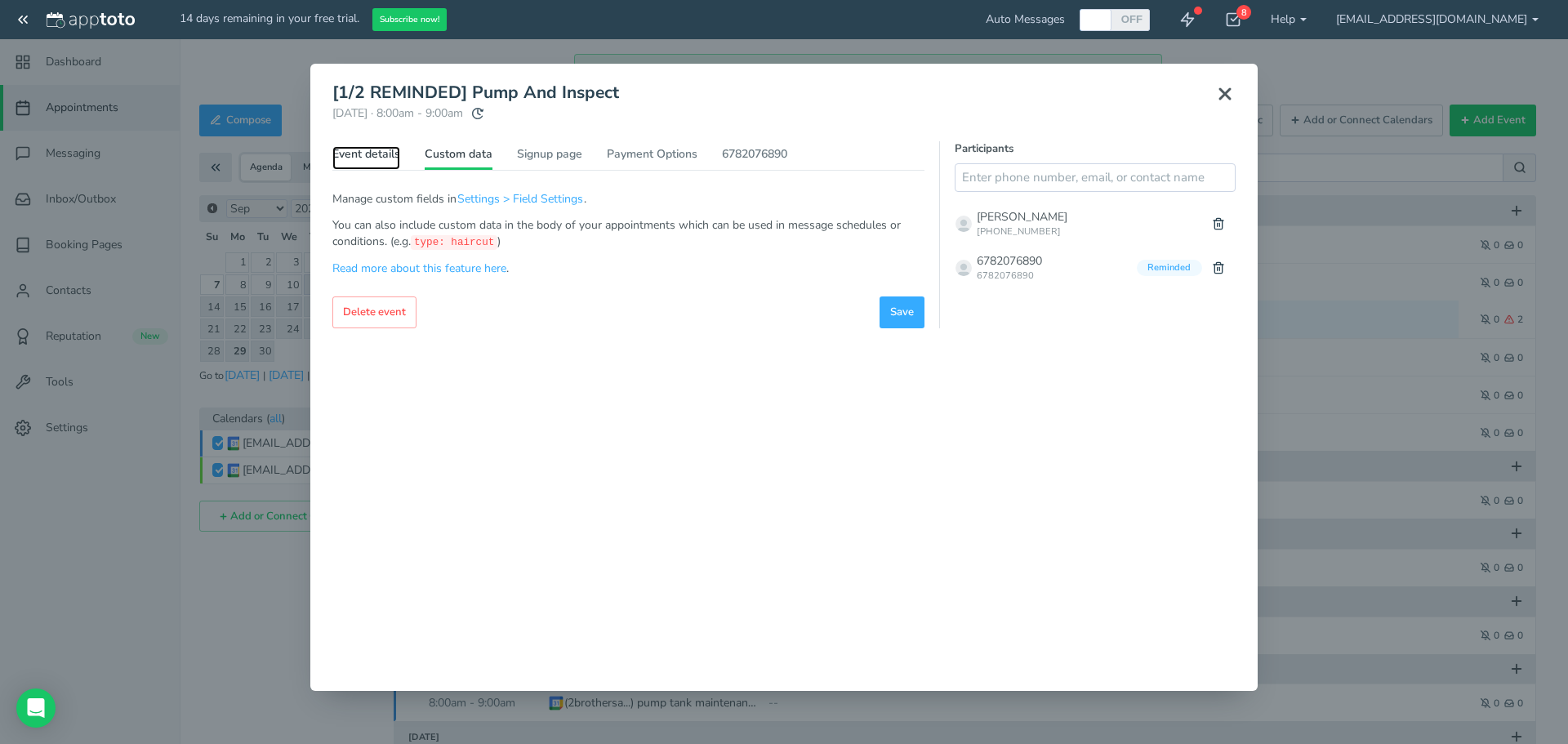
click at [359, 161] on link "Event details" at bounding box center [366, 158] width 68 height 24
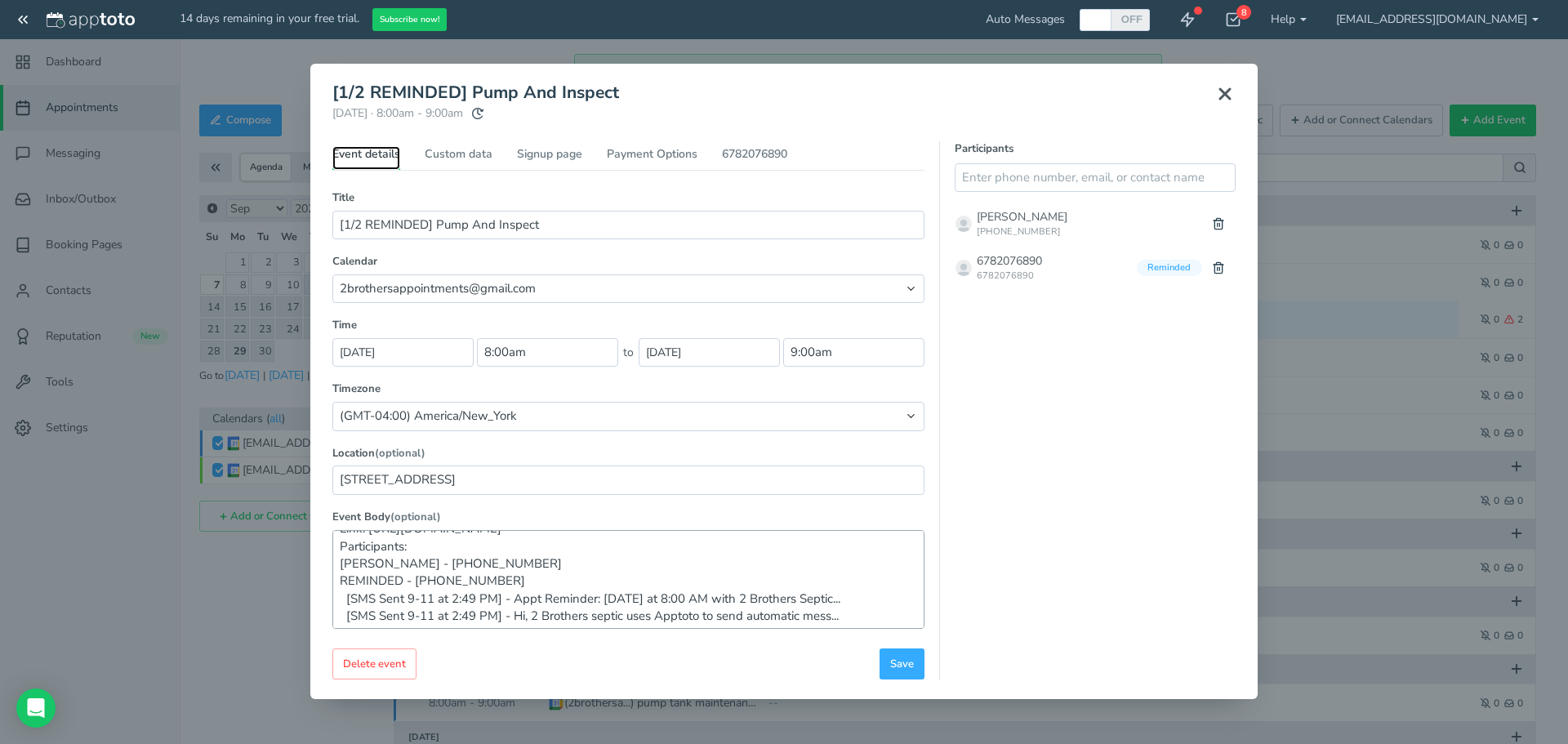
scroll to position [87, 0]
click at [899, 667] on span "Save" at bounding box center [901, 664] width 24 height 16
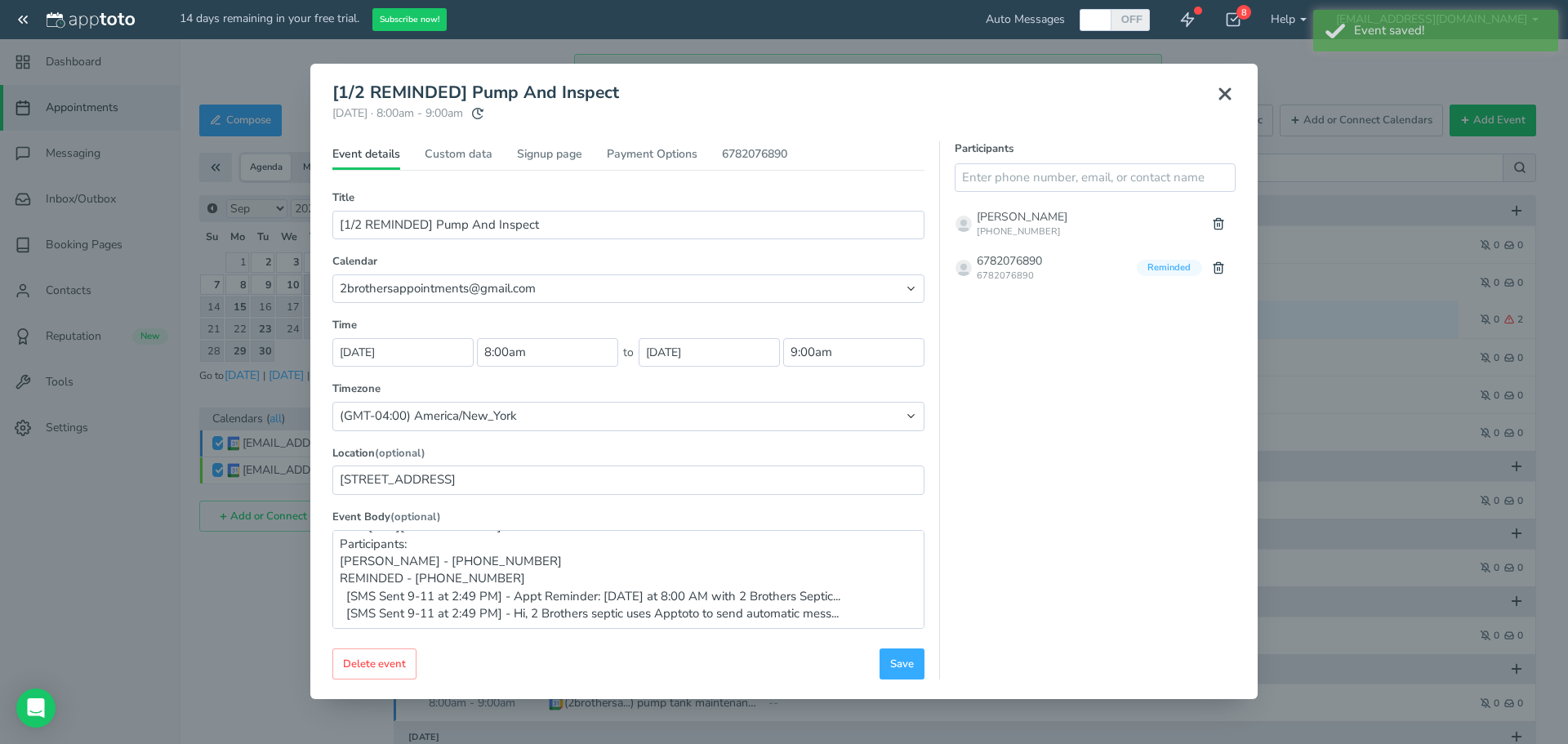
click at [1221, 94] on icon at bounding box center [1225, 94] width 20 height 20
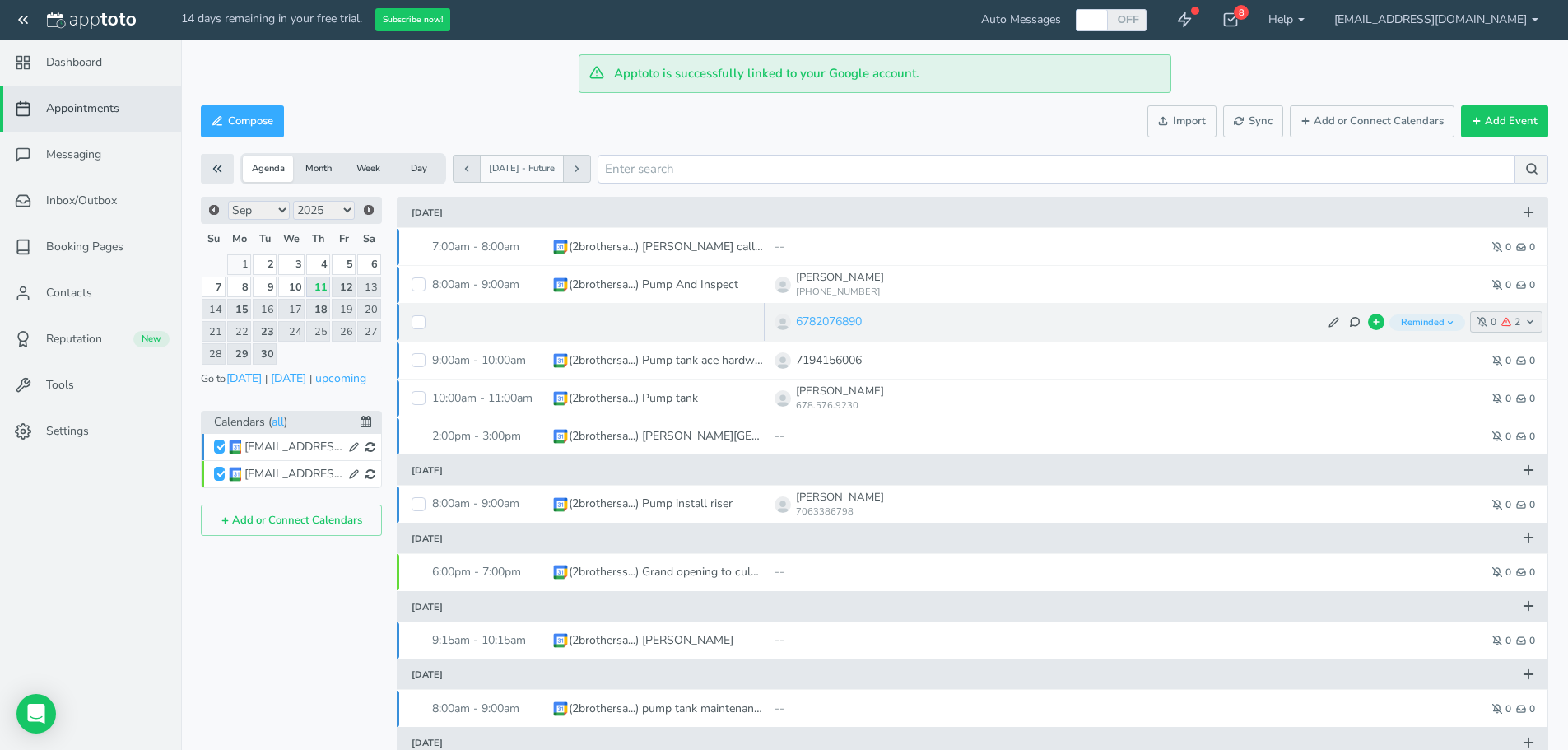
click at [1508, 322] on icon "button" at bounding box center [1507, 322] width 10 height 10
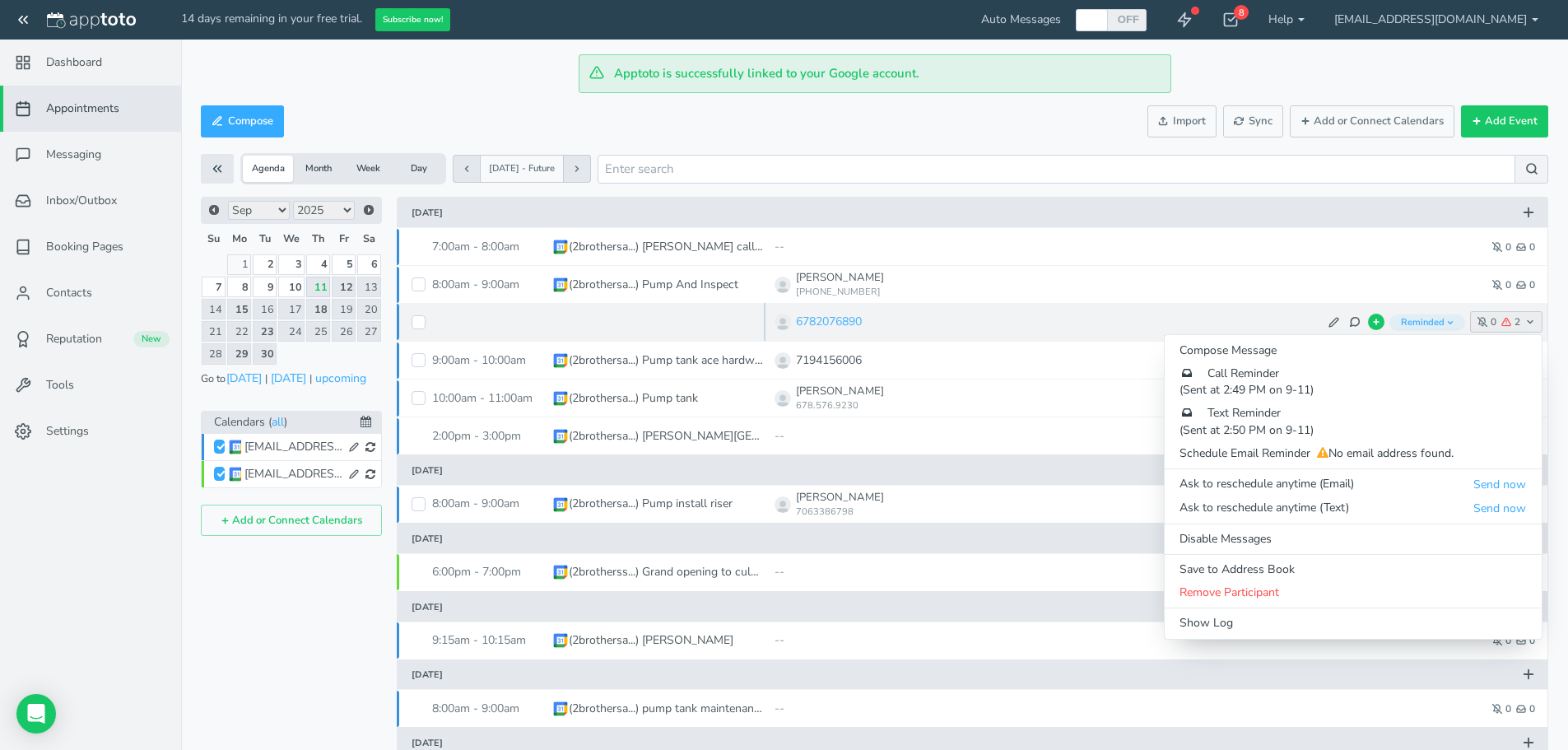
click at [1484, 321] on icon "button" at bounding box center [1483, 322] width 10 height 10
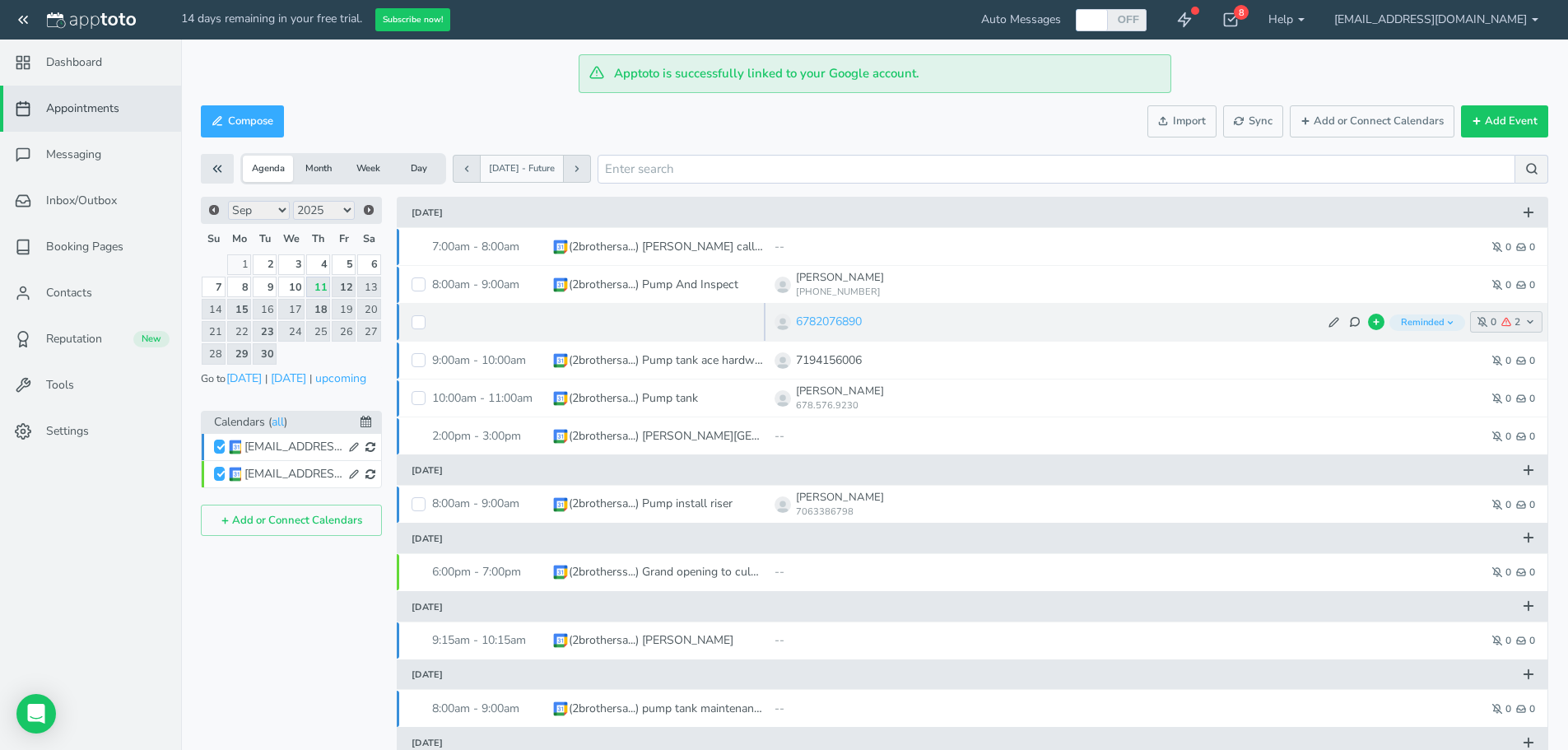
click at [1484, 321] on icon "button" at bounding box center [1483, 322] width 10 height 10
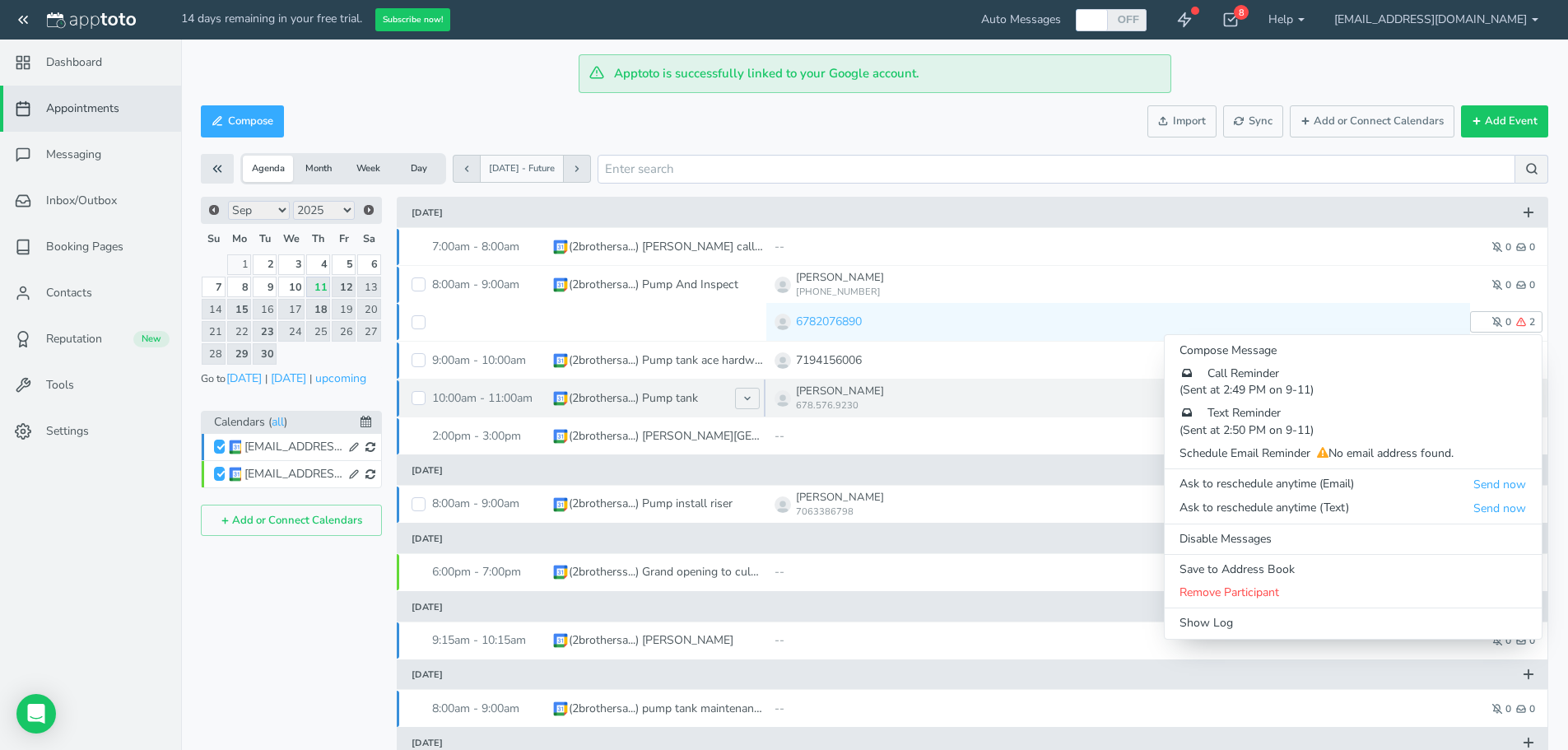
click at [1120, 389] on p "Russ Tanner" at bounding box center [1037, 391] width 482 height 16
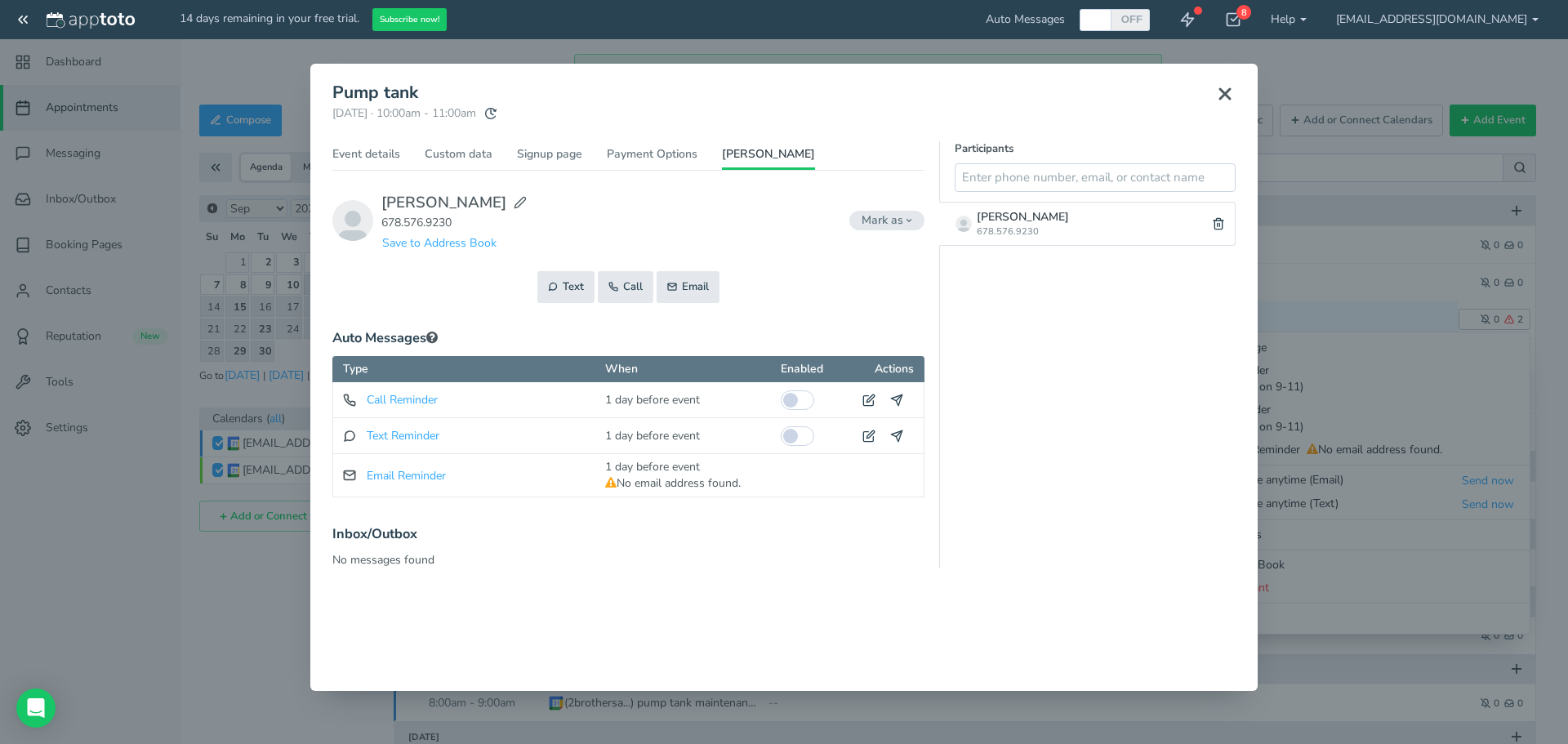
click at [1220, 89] on use at bounding box center [1225, 94] width 10 height 10
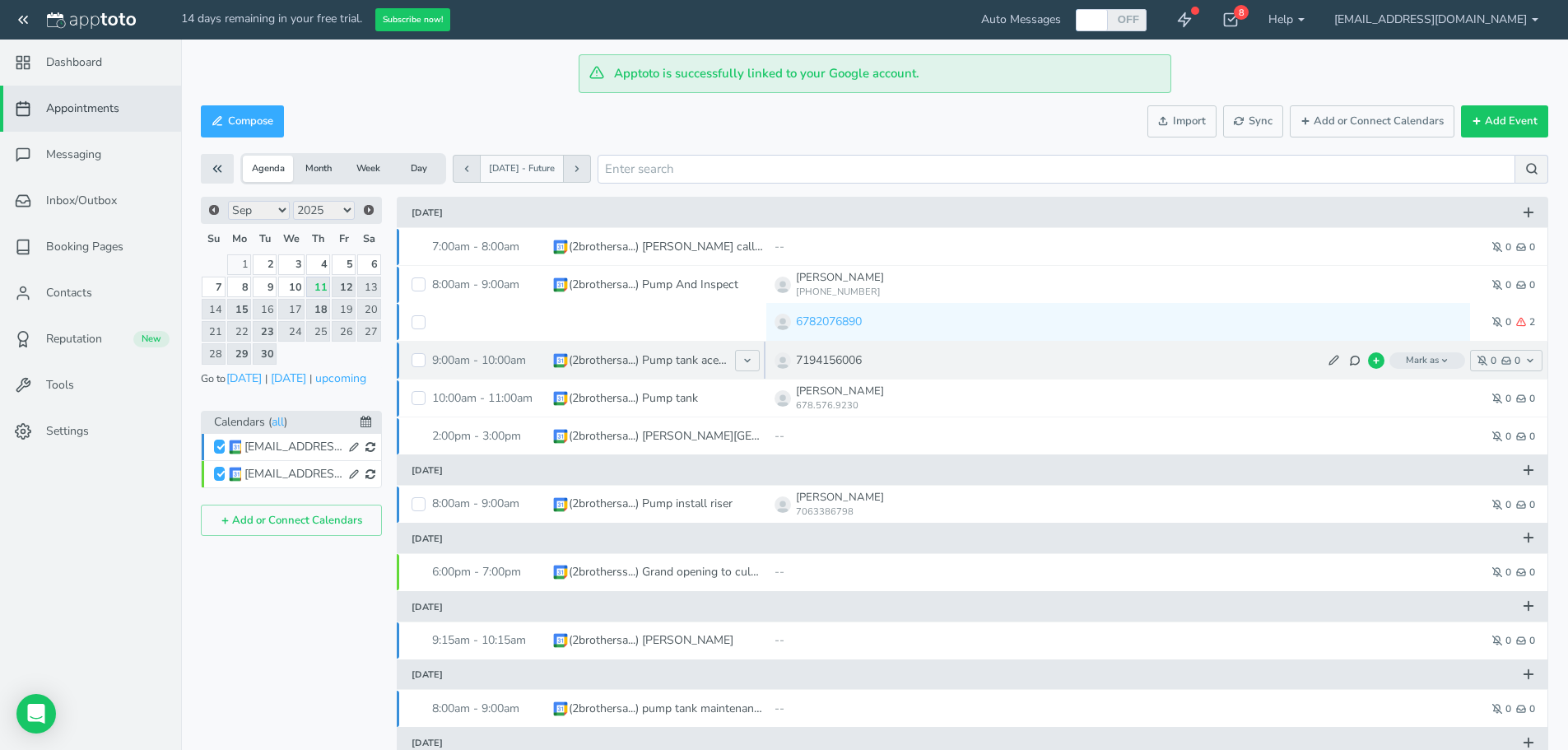
click at [630, 372] on span "(2brothersa...) Pump tank ace hardware" at bounding box center [659, 361] width 214 height 38
type input "Pump tank ace hardware"
type input "9:00am"
type input "10:00am"
type input "1005 Hog Mountain Rd Jefferson"
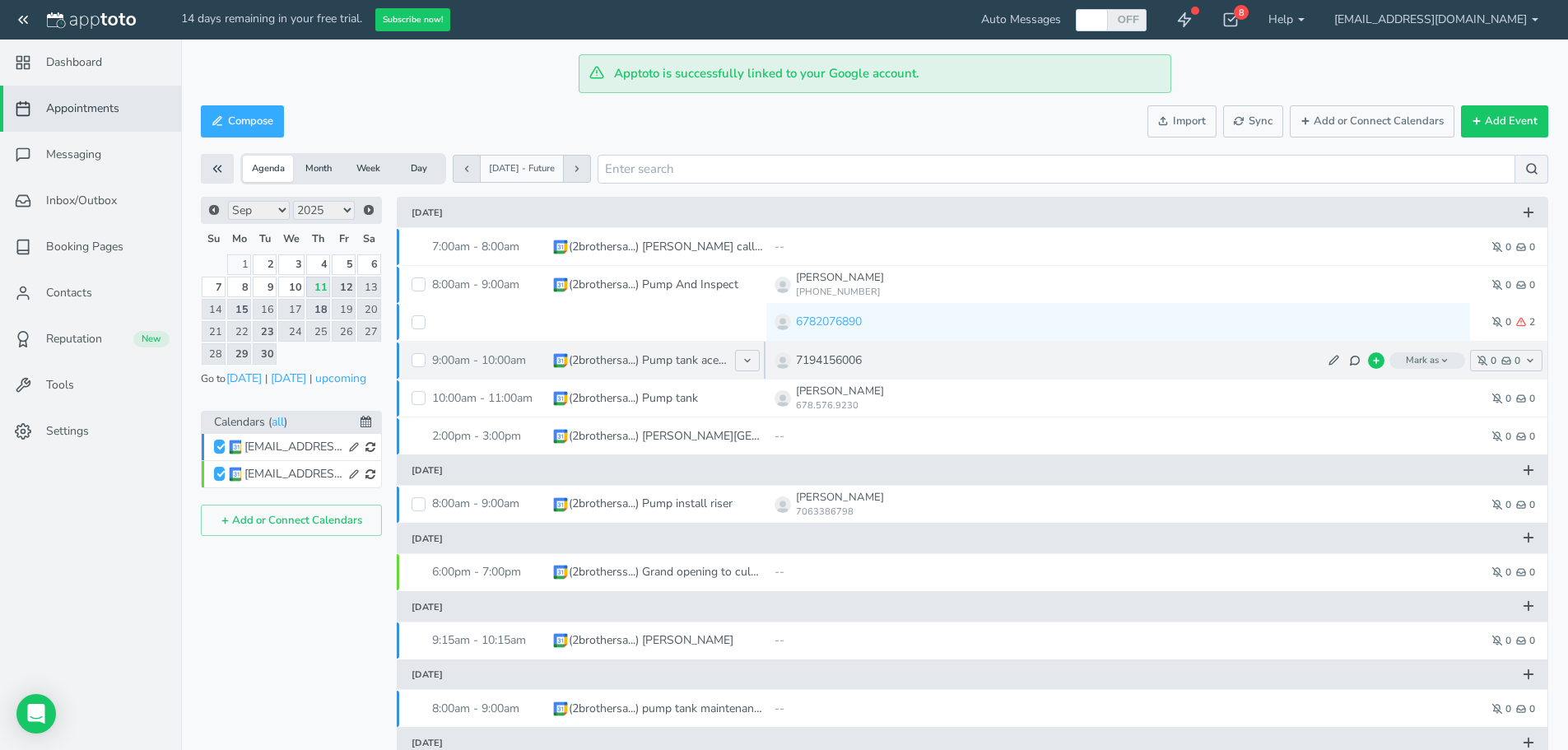
type textarea "7194156006 Ruben"
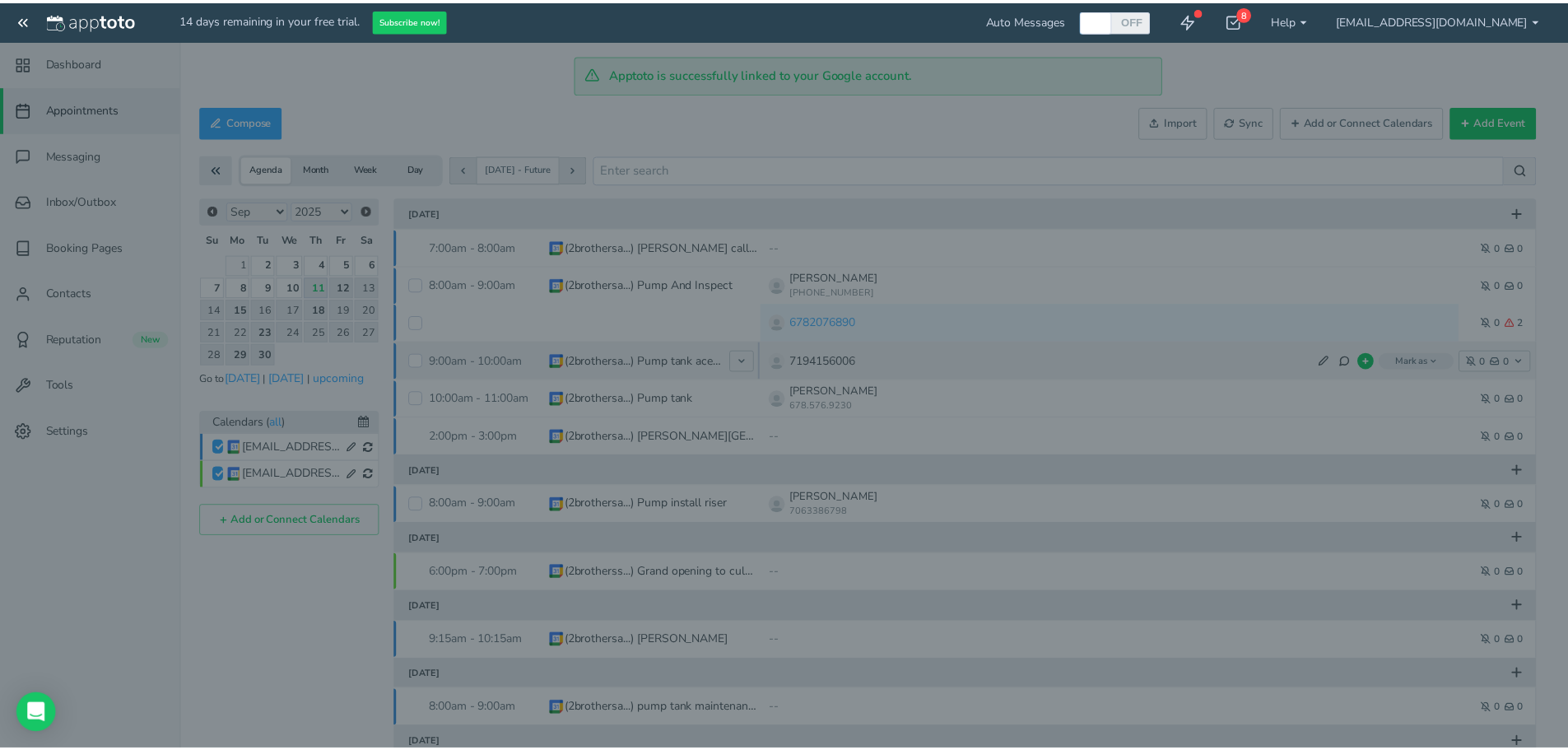
scroll to position [0, 0]
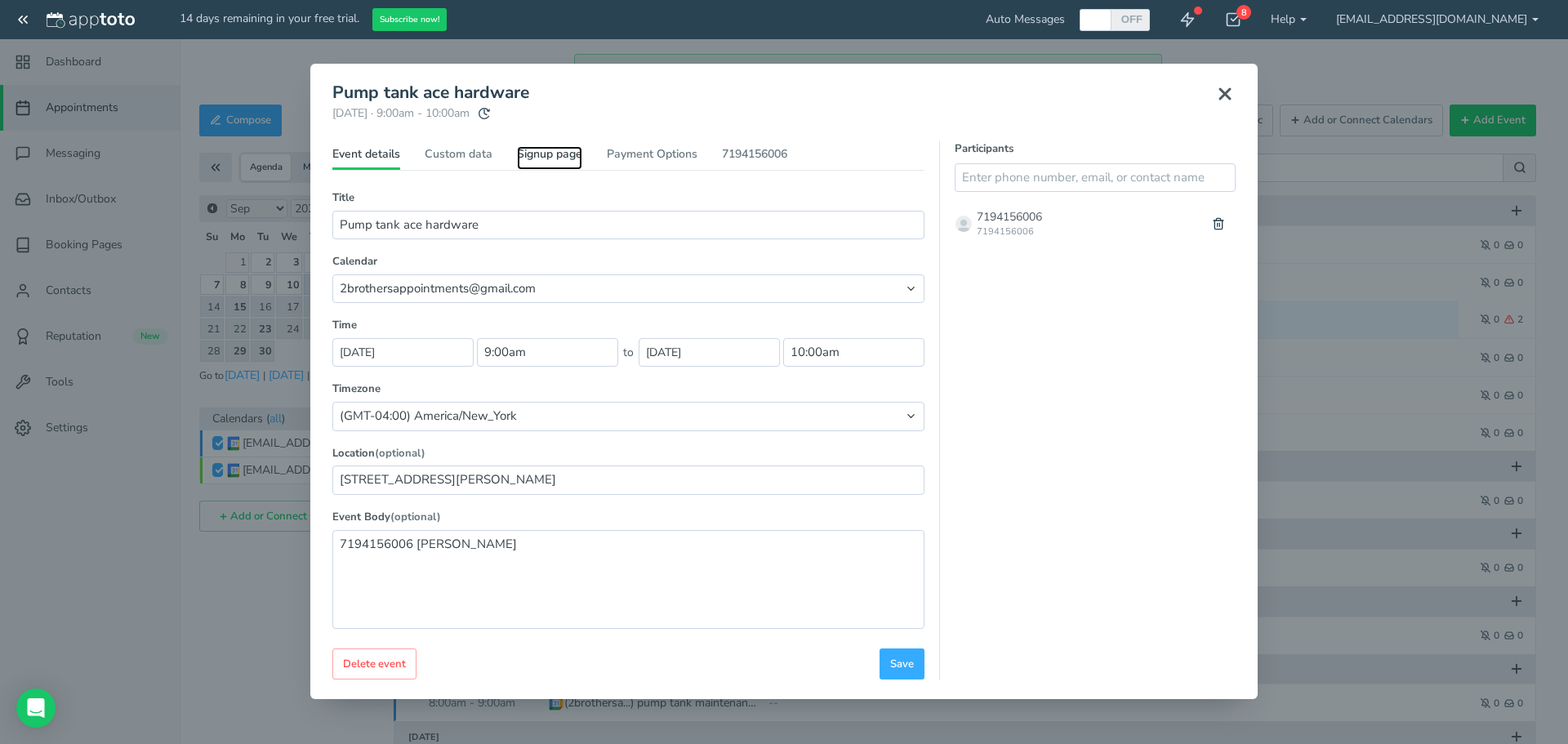
click at [560, 159] on link "Signup page" at bounding box center [550, 158] width 65 height 24
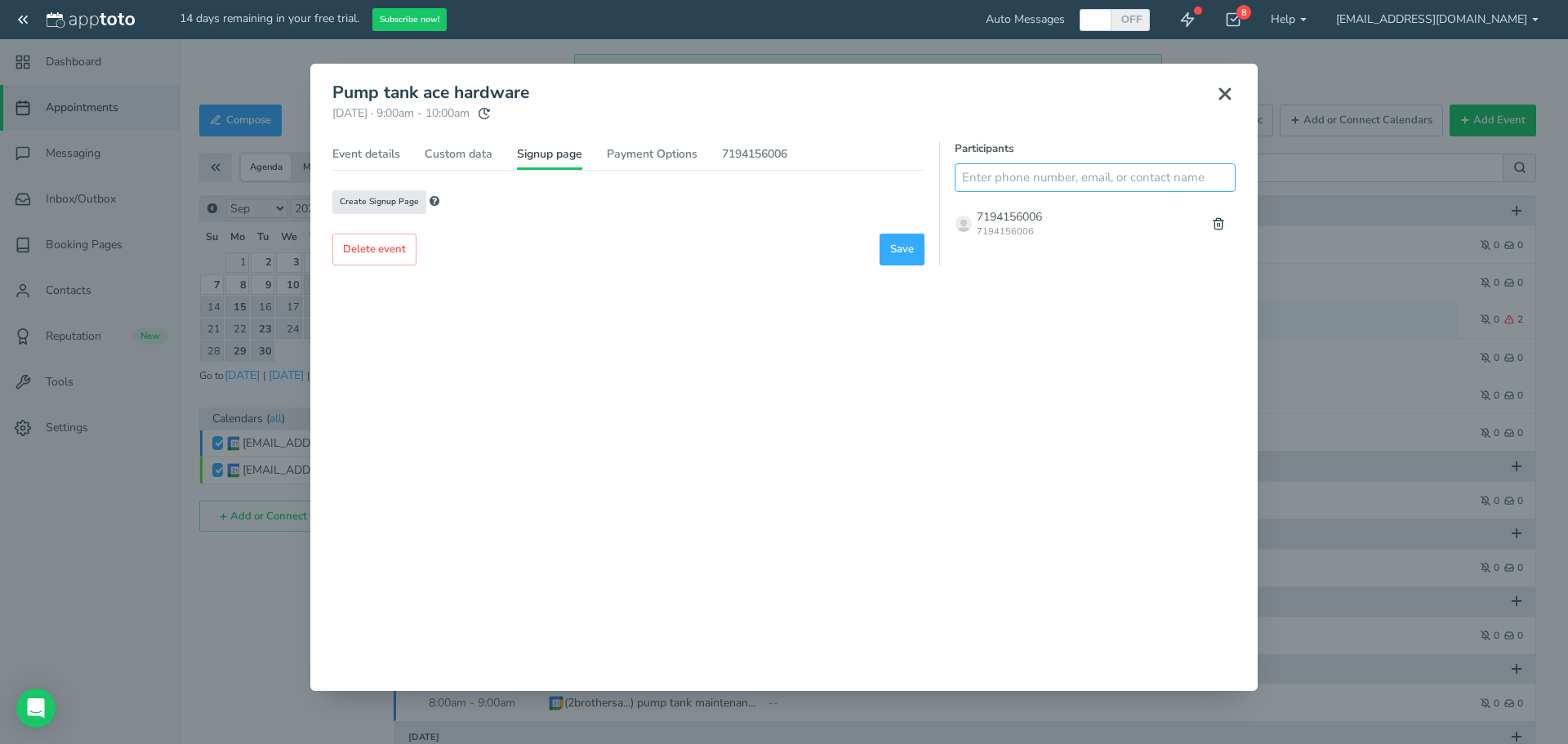
click at [1001, 183] on input "text" at bounding box center [1095, 177] width 281 height 29
type input "7194156006"
click at [1198, 170] on button at bounding box center [1186, 177] width 32 height 29
click at [464, 150] on link "Custom data" at bounding box center [458, 158] width 68 height 24
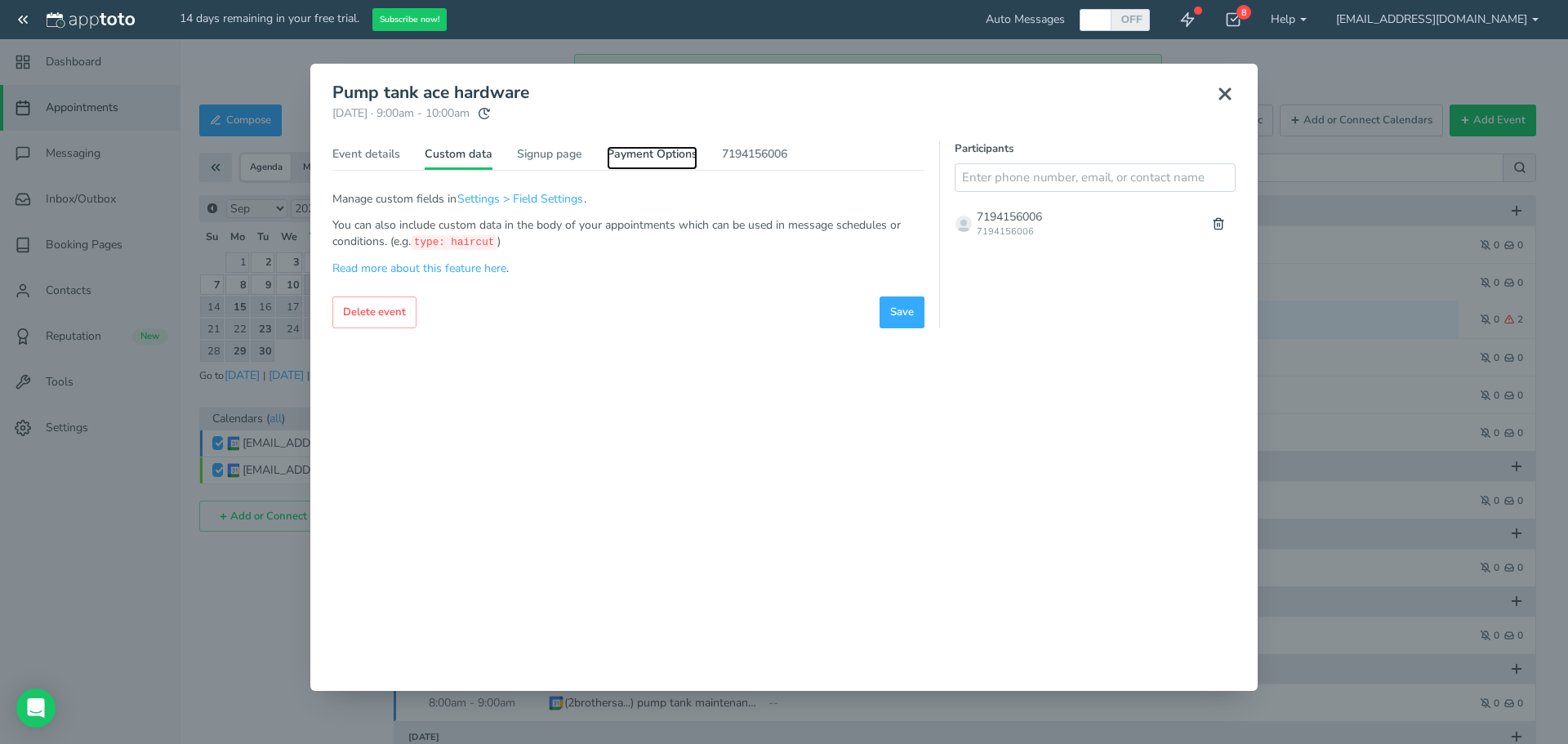
click at [668, 157] on link "Payment Options" at bounding box center [652, 158] width 90 height 24
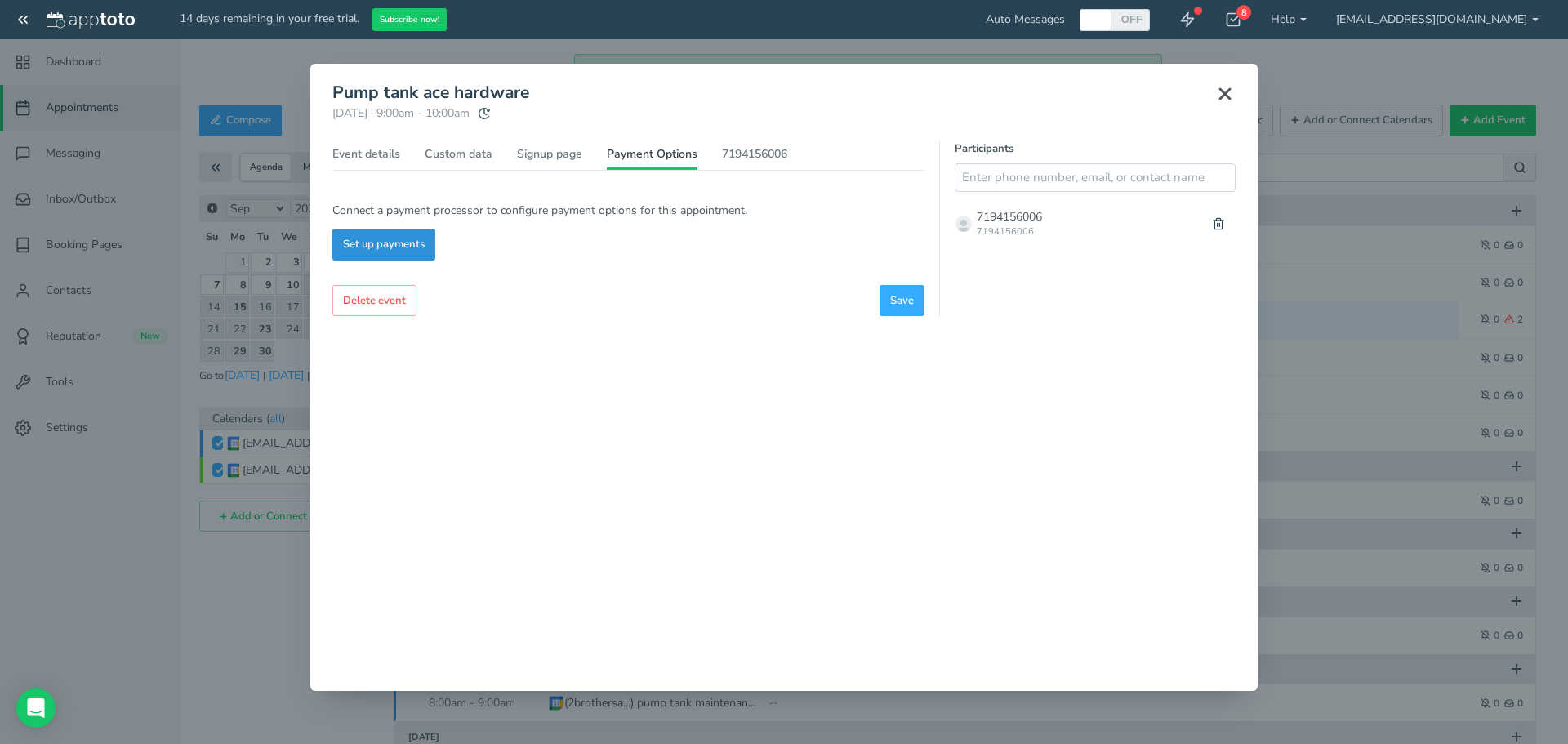
click at [392, 249] on button "Set up payments" at bounding box center [383, 245] width 103 height 31
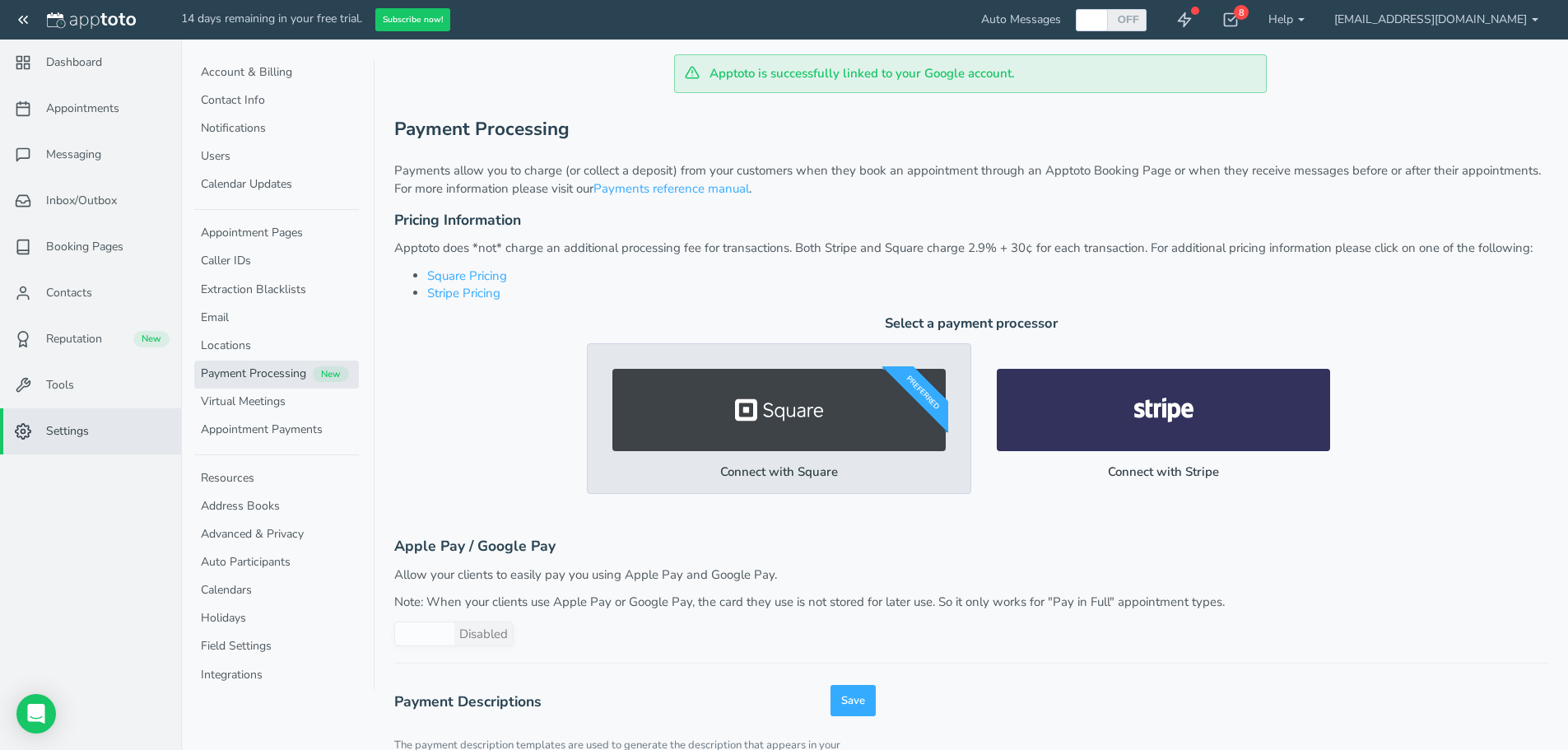
scroll to position [82, 0]
